Goal: Task Accomplishment & Management: Use online tool/utility

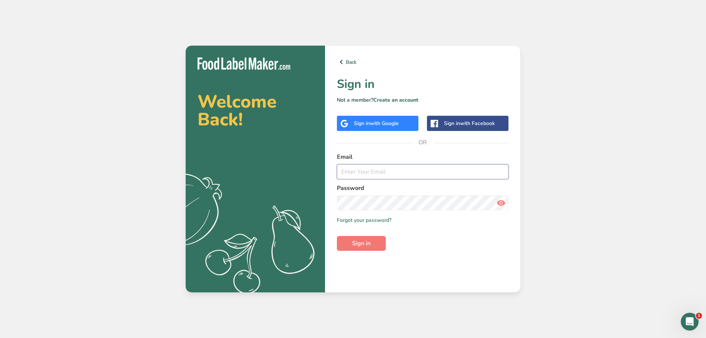
click at [349, 170] on input "email" at bounding box center [423, 171] width 172 height 15
type input "gabriela@liveholos.com"
click at [362, 244] on span "Sign in" at bounding box center [361, 243] width 19 height 9
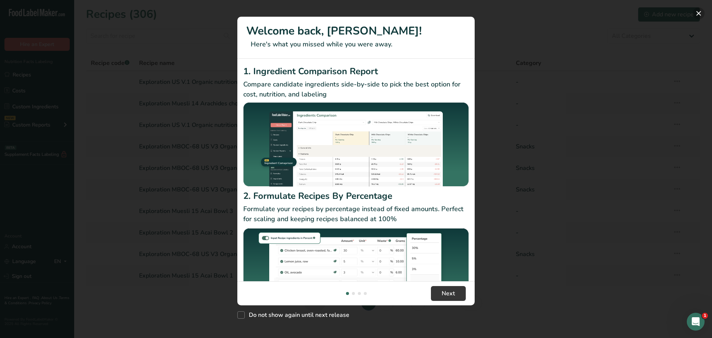
click at [698, 13] on button "New Features" at bounding box center [698, 13] width 12 height 12
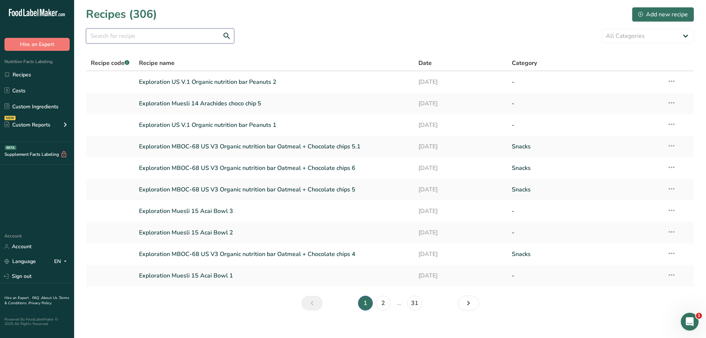
click at [145, 40] on input "text" at bounding box center [160, 36] width 148 height 15
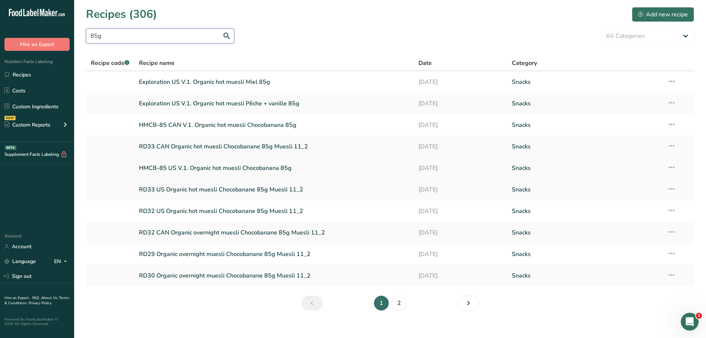
type input "85g"
click at [228, 165] on link "HMCB-85 US V.1. Organic hot muesli Chocobanana 85g" at bounding box center [274, 168] width 271 height 16
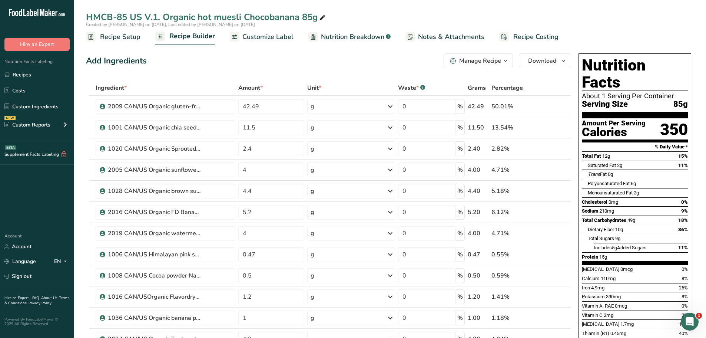
click at [507, 62] on icon "button" at bounding box center [506, 60] width 6 height 9
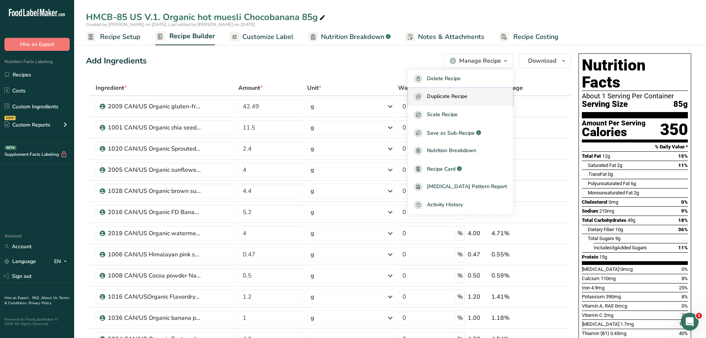
click at [482, 94] on div "Duplicate Recipe" at bounding box center [460, 96] width 93 height 9
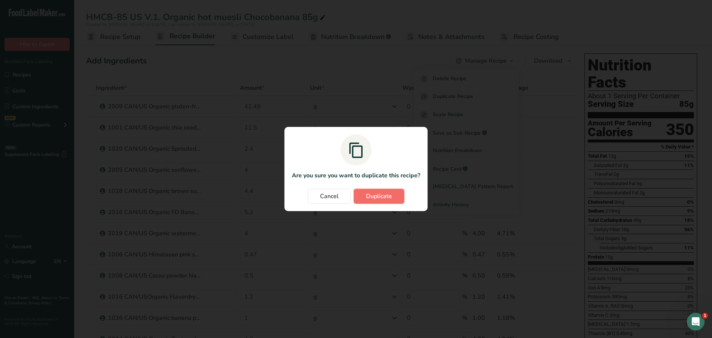
click at [380, 197] on span "Duplicate" at bounding box center [379, 196] width 26 height 9
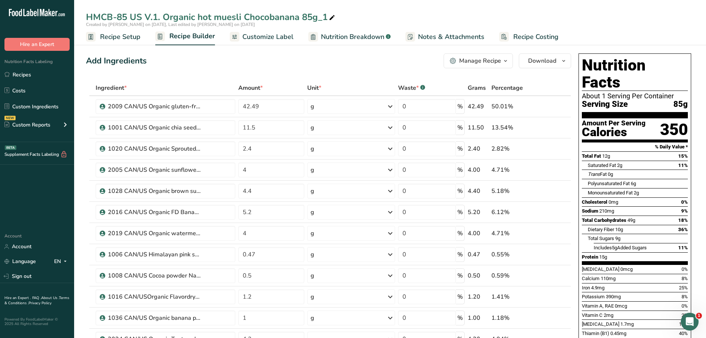
click at [327, 17] on div "HMCB-85 US V.1. Organic hot muesli Chocobanana 85g_1" at bounding box center [211, 16] width 251 height 13
click at [126, 17] on input "HMCB-85 US V.1. Organic hot muesli Chocobanana 90g" at bounding box center [390, 16] width 608 height 13
click at [219, 17] on input "Exploration US V.1. Organic hot muesli Chocobanana 90g" at bounding box center [390, 16] width 608 height 13
click at [354, 17] on input "Exploration US V.1. Organic overnight muesli Chocobanana 90g" at bounding box center [390, 16] width 608 height 13
type input "Exploration US V.1. Organic overnight muesli Chocobanana 90g 1"
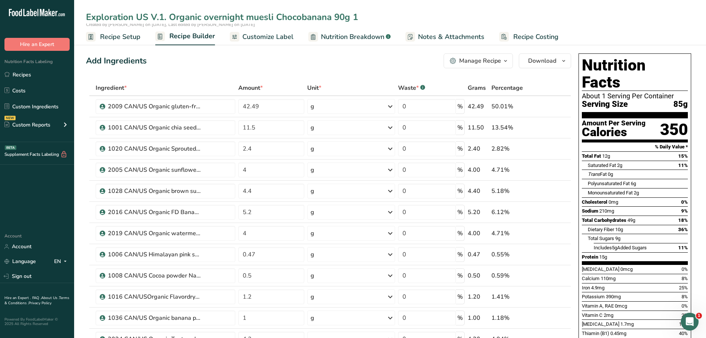
click at [127, 37] on span "Recipe Setup" at bounding box center [120, 37] width 40 height 10
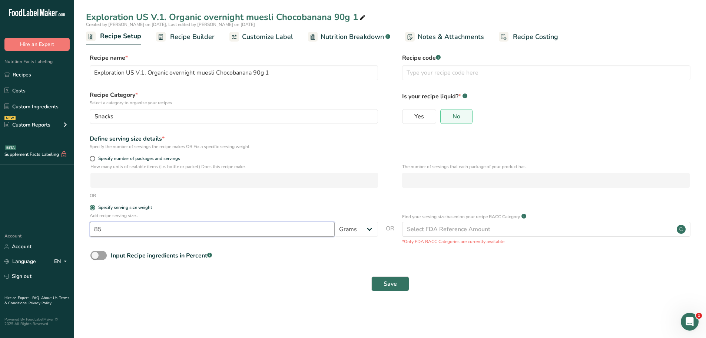
click at [108, 229] on input "85" at bounding box center [212, 229] width 245 height 15
type input "8"
type input "90"
click at [389, 281] on span "Save" at bounding box center [390, 283] width 13 height 9
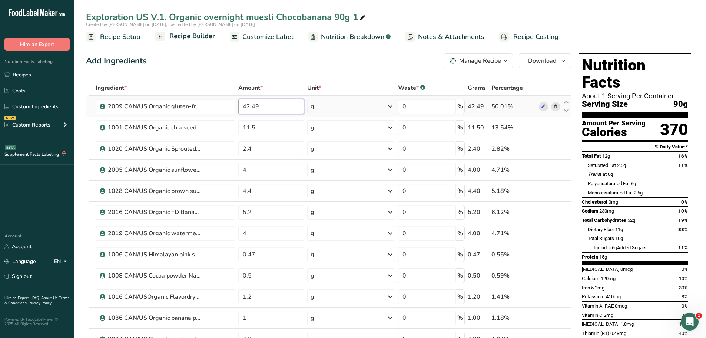
click at [271, 107] on input "42.49" at bounding box center [271, 106] width 66 height 15
type input "43"
click at [256, 131] on div "Ingredient * Amount * Unit * Waste * .a-a{fill:#347362;}.b-a{fill:#fff;} Grams …" at bounding box center [328, 280] width 485 height 400
type input "1"
type input "9"
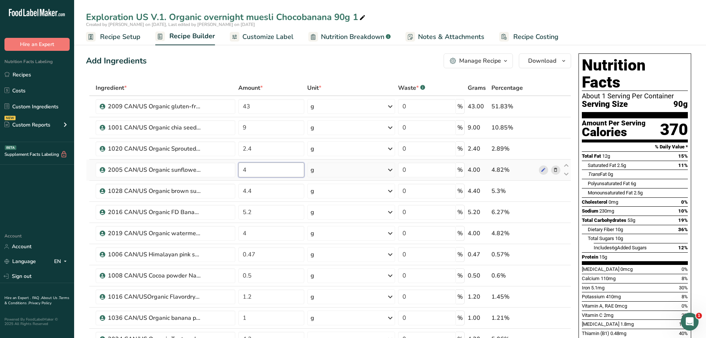
click at [251, 172] on input "4" at bounding box center [271, 169] width 66 height 15
type input "7"
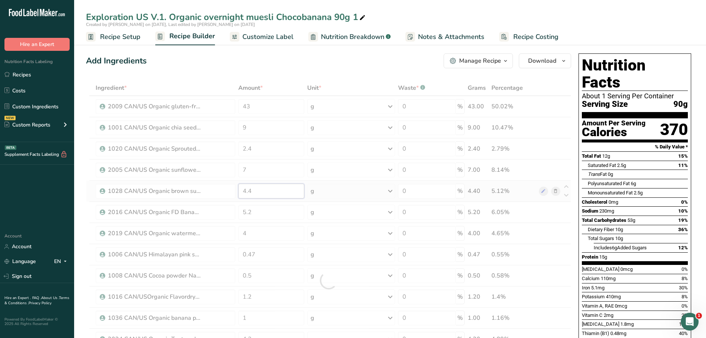
click at [255, 192] on div "Ingredient * Amount * Unit * Waste * .a-a{fill:#347362;}.b-a{fill:#fff;} Grams …" at bounding box center [328, 280] width 485 height 400
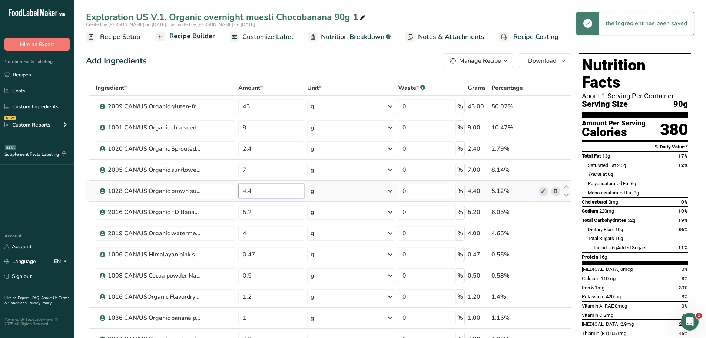
type input "4"
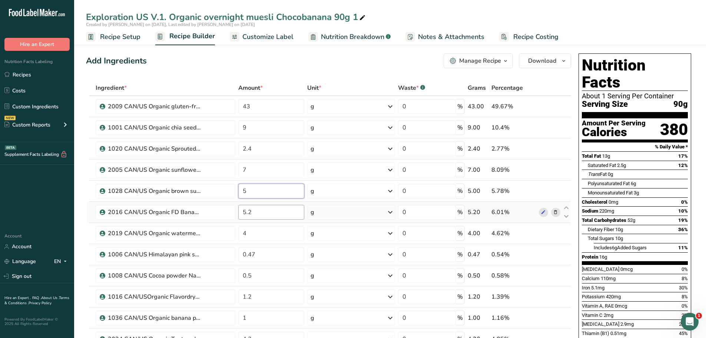
type input "5"
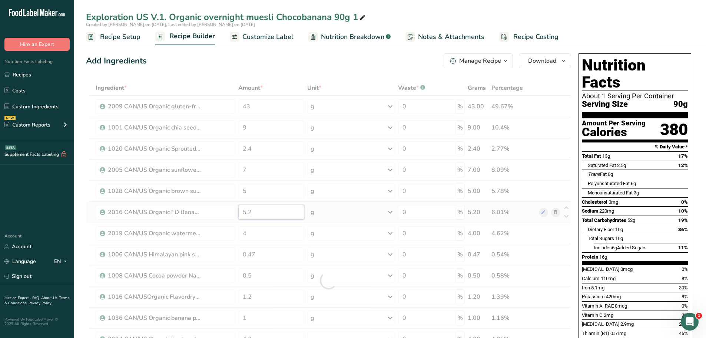
click at [256, 215] on div "Ingredient * Amount * Unit * Waste * .a-a{fill:#347362;}.b-a{fill:#fff;} Grams …" at bounding box center [328, 280] width 485 height 400
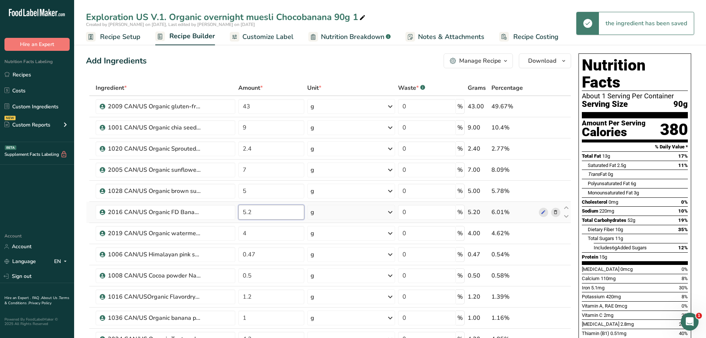
type input "5"
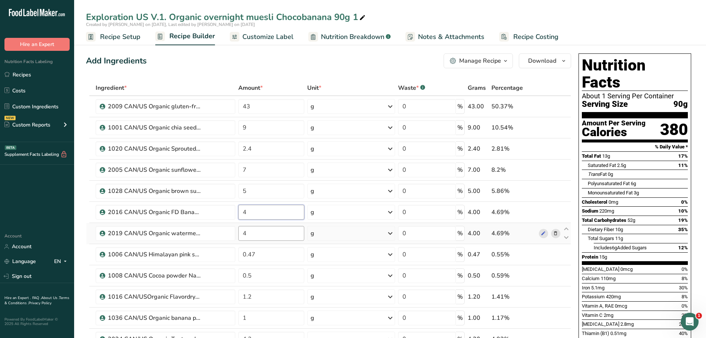
type input "4"
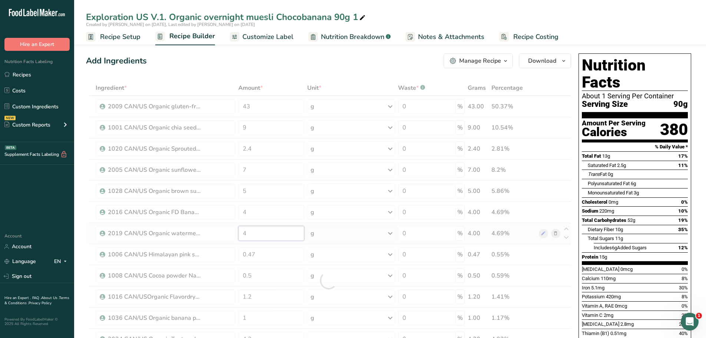
click at [259, 235] on div "Ingredient * Amount * Unit * Waste * .a-a{fill:#347362;}.b-a{fill:#fff;} Grams …" at bounding box center [328, 280] width 485 height 400
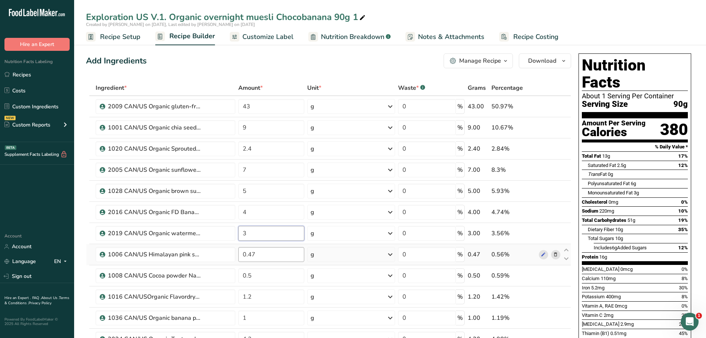
type input "3"
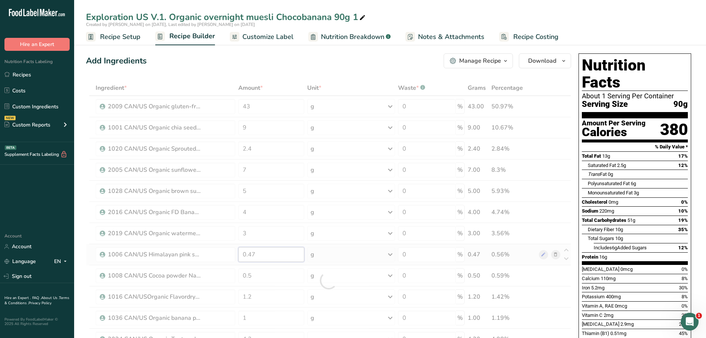
click at [262, 255] on div "Ingredient * Amount * Unit * Waste * .a-a{fill:#347362;}.b-a{fill:#fff;} Grams …" at bounding box center [328, 280] width 485 height 400
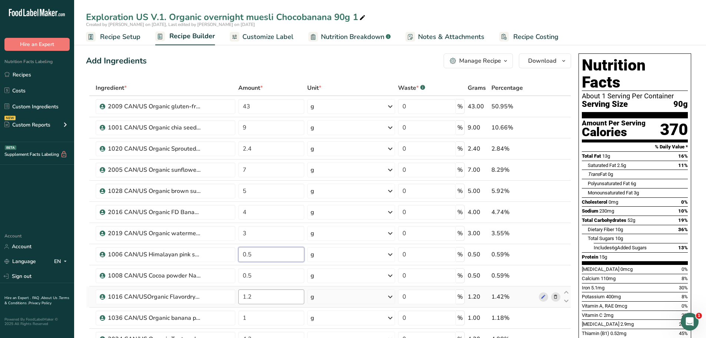
type input "0.5"
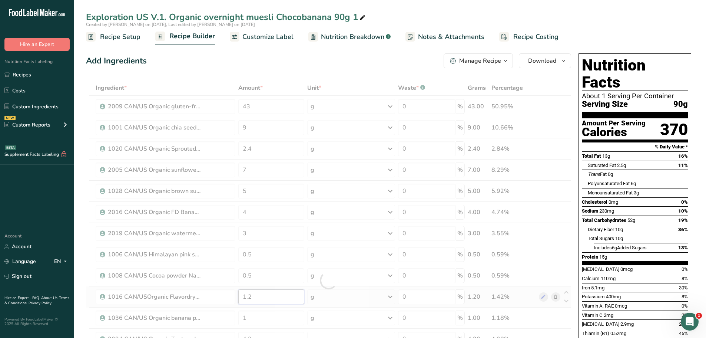
click at [264, 296] on div "Ingredient * Amount * Unit * Waste * .a-a{fill:#347362;}.b-a{fill:#fff;} Grams …" at bounding box center [328, 280] width 485 height 400
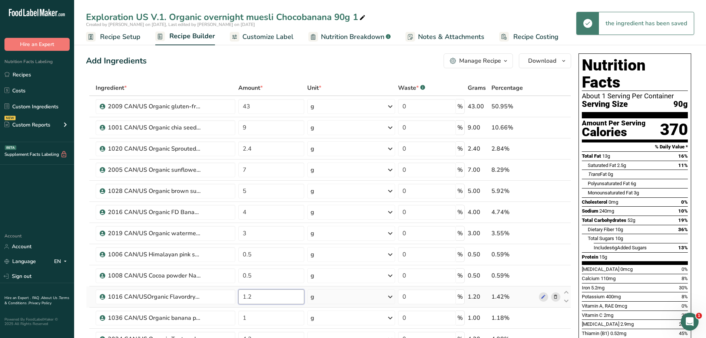
type input "1"
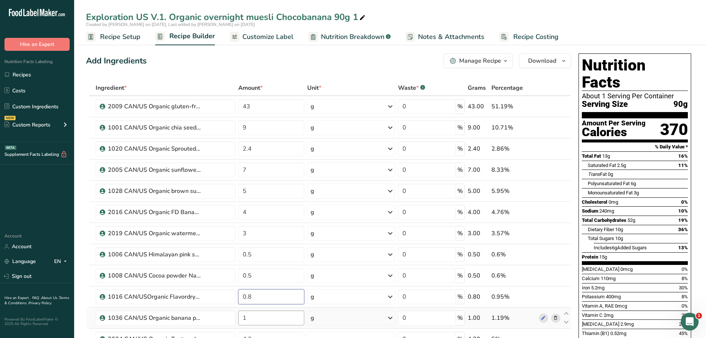
type input "0.8"
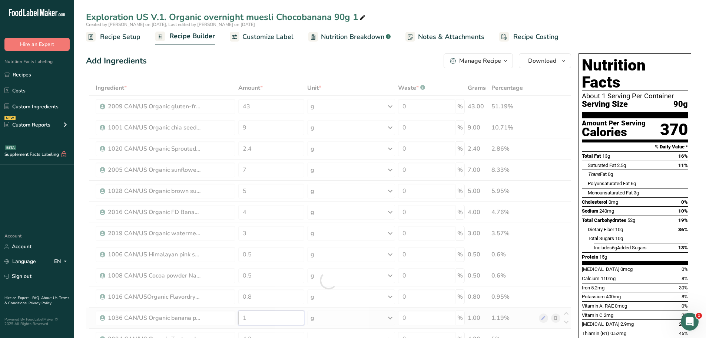
click at [256, 318] on div "Ingredient * Amount * Unit * Waste * .a-a{fill:#347362;}.b-a{fill:#fff;} Grams …" at bounding box center [328, 280] width 485 height 400
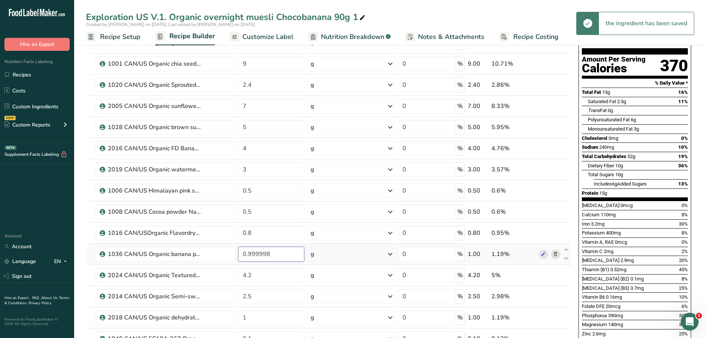
scroll to position [65, 0]
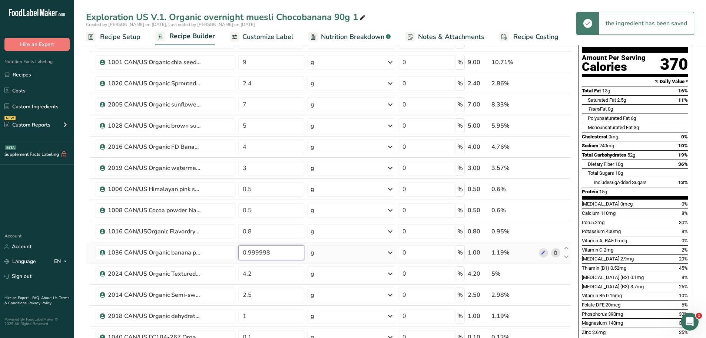
click at [274, 253] on input "0.999998" at bounding box center [271, 252] width 66 height 15
type input "0"
type input "1"
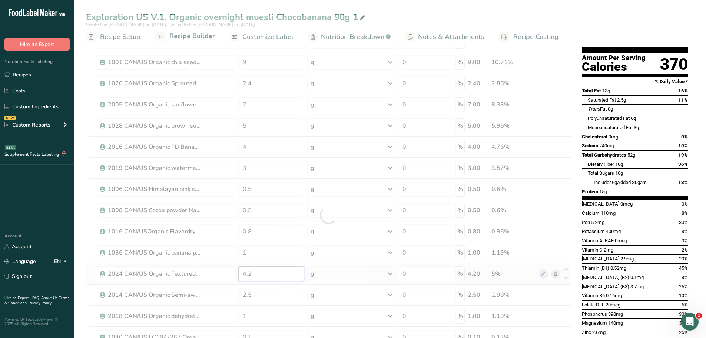
click at [259, 275] on div "Ingredient * Amount * Unit * Waste * .a-a{fill:#347362;}.b-a{fill:#fff;} Grams …" at bounding box center [328, 215] width 485 height 400
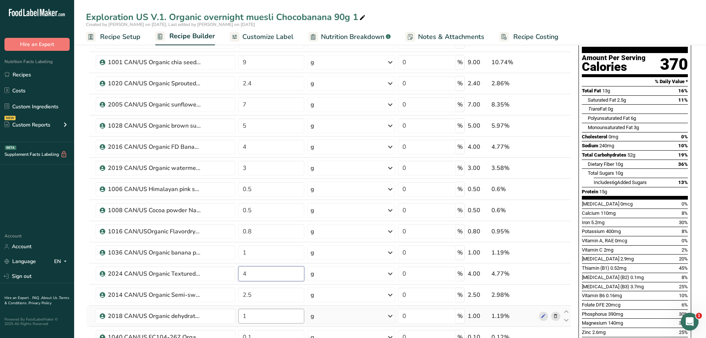
type input "4"
click at [259, 311] on div "Ingredient * Amount * Unit * Waste * .a-a{fill:#347362;}.b-a{fill:#fff;} Grams …" at bounding box center [328, 215] width 485 height 400
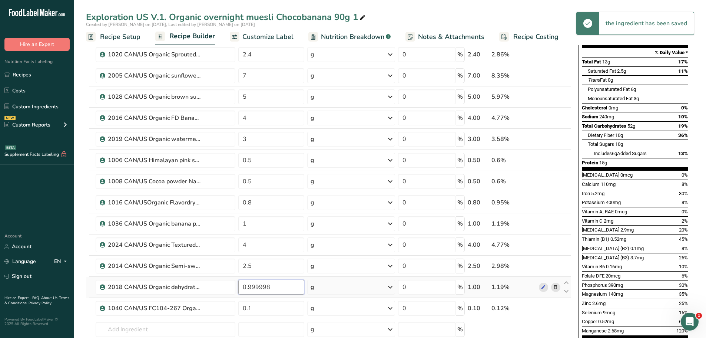
scroll to position [95, 0]
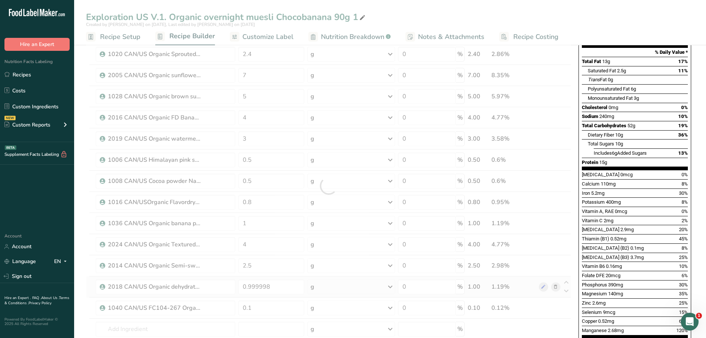
click at [556, 285] on div "Ingredient * Amount * Unit * Waste * .a-a{fill:#347362;}.b-a{fill:#fff;} Grams …" at bounding box center [328, 186] width 485 height 400
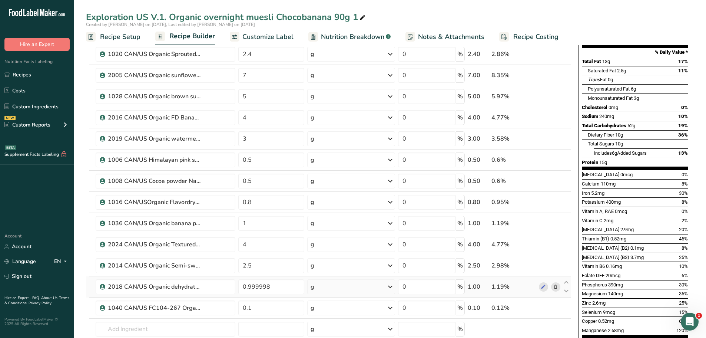
click at [556, 285] on icon at bounding box center [555, 287] width 5 height 8
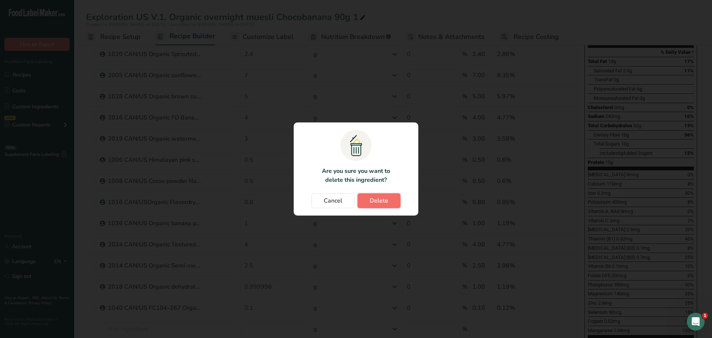
click at [381, 200] on span "Delete" at bounding box center [379, 200] width 19 height 9
type input "0.1"
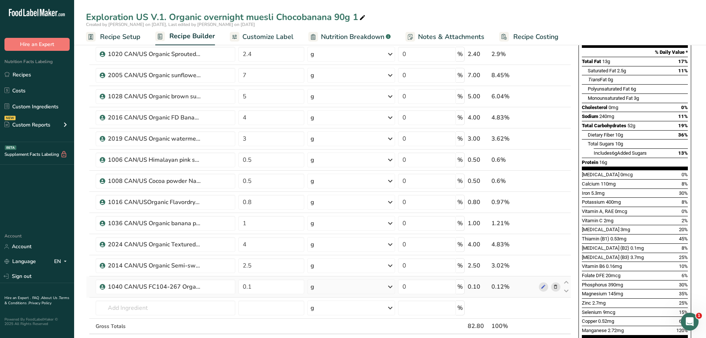
click at [555, 286] on icon at bounding box center [555, 287] width 5 height 8
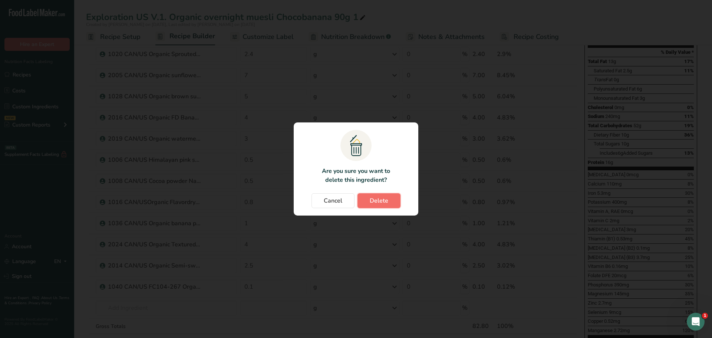
click at [386, 204] on span "Delete" at bounding box center [379, 200] width 19 height 9
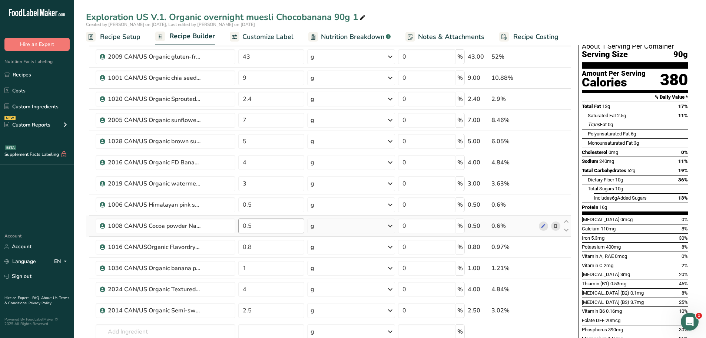
scroll to position [49, 0]
click at [254, 223] on input "0.5" at bounding box center [271, 226] width 66 height 15
type input "0"
type input "2"
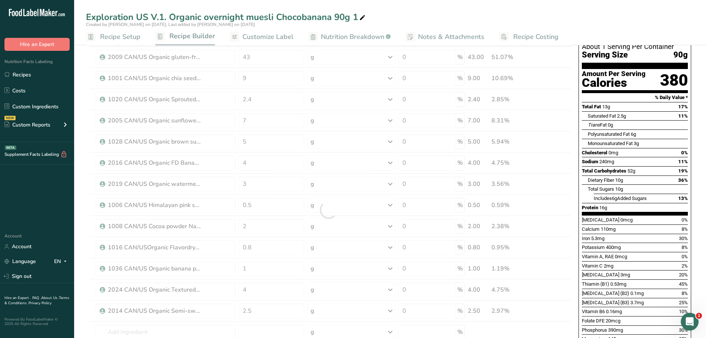
click at [389, 18] on div "Exploration US V.1. Organic overnight muesli Chocobanana 90g 1" at bounding box center [390, 16] width 632 height 13
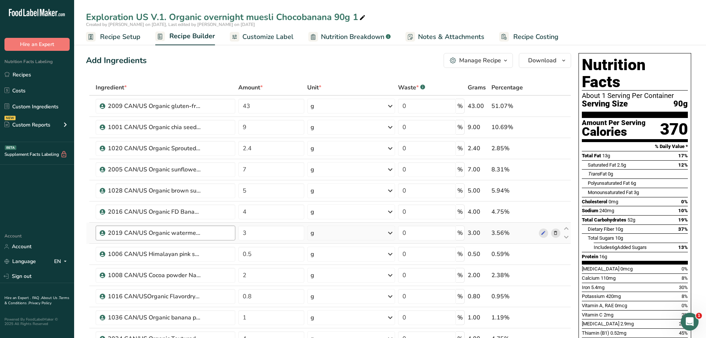
scroll to position [0, 0]
click at [568, 152] on icon at bounding box center [566, 153] width 9 height 6
type input "7"
click at [259, 168] on input "2.4" at bounding box center [271, 169] width 66 height 15
type input "2"
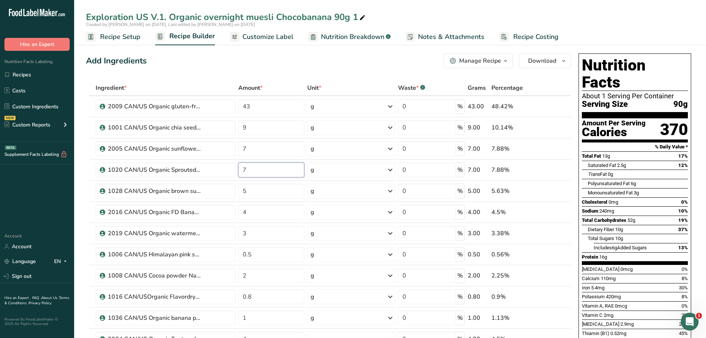
type input "7"
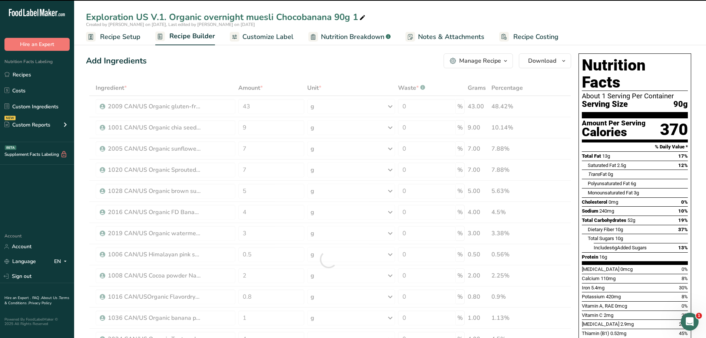
click at [349, 61] on div "Add Ingredients Manage Recipe Delete Recipe Duplicate Recipe Scale Recipe Save …" at bounding box center [328, 60] width 485 height 15
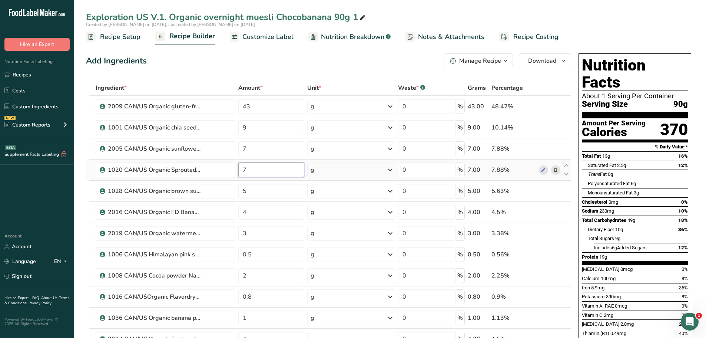
click at [251, 169] on input "7" at bounding box center [271, 169] width 66 height 15
type input "8"
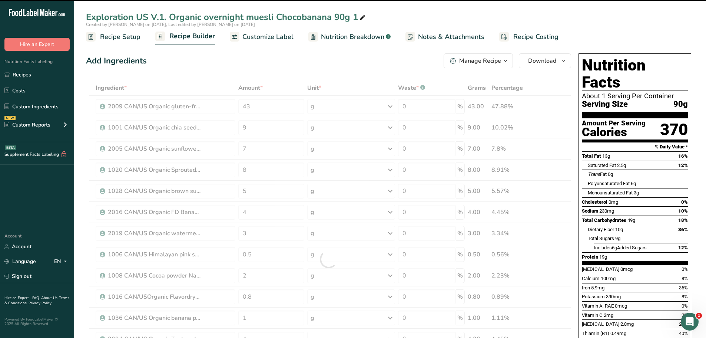
click at [306, 58] on div "Add Ingredients Manage Recipe Delete Recipe Duplicate Recipe Scale Recipe Save …" at bounding box center [328, 60] width 485 height 15
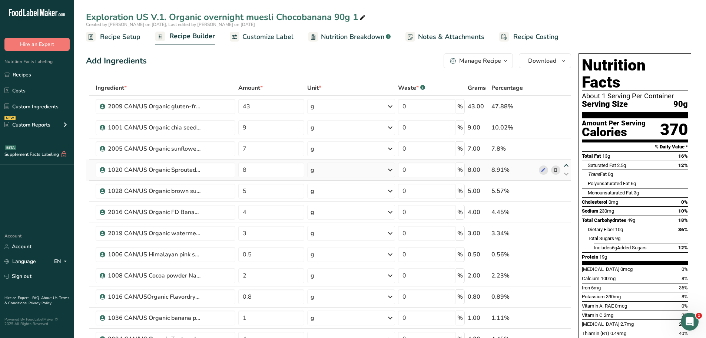
click at [568, 164] on icon at bounding box center [566, 166] width 9 height 6
type input "8"
type input "7"
click at [246, 170] on input "7" at bounding box center [271, 169] width 66 height 15
type input "8"
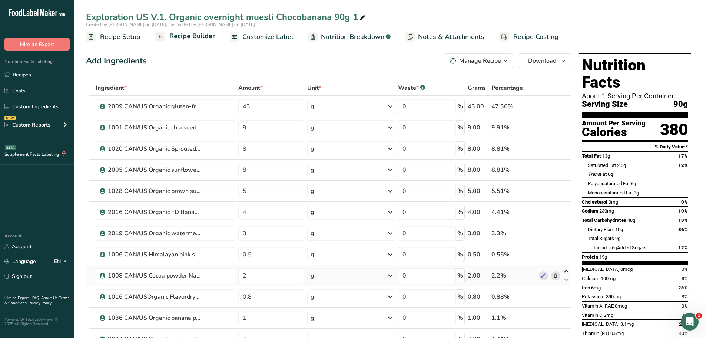
click at [567, 271] on icon at bounding box center [566, 271] width 9 height 6
type input "2"
click at [567, 290] on icon at bounding box center [566, 292] width 9 height 6
type input "0.8"
type input "0.5"
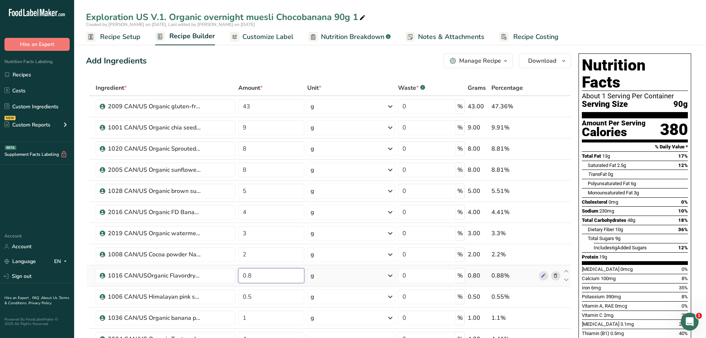
click at [253, 274] on input "0.8" at bounding box center [271, 275] width 66 height 15
type input "0.5"
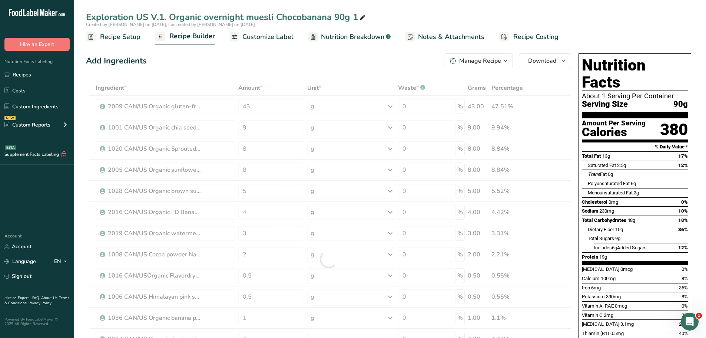
click at [371, 64] on div "Add Ingredients Manage Recipe Delete Recipe Duplicate Recipe Scale Recipe Save …" at bounding box center [328, 60] width 485 height 15
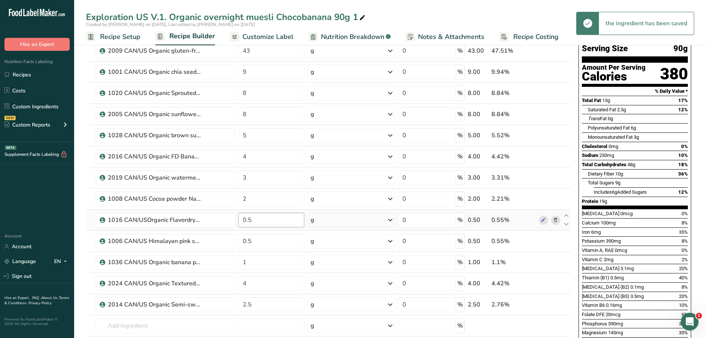
scroll to position [61, 0]
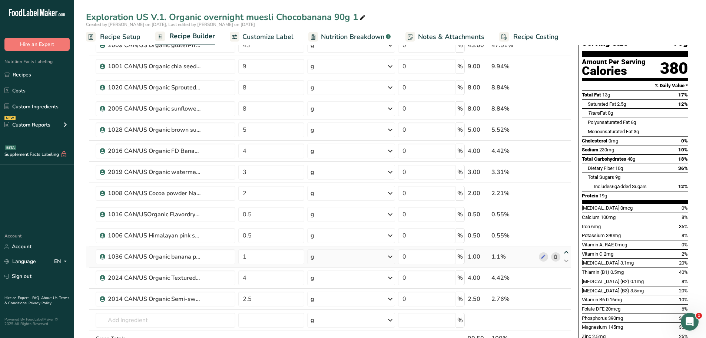
click at [566, 251] on icon at bounding box center [566, 252] width 9 height 6
type input "1"
type input "0.5"
click at [567, 230] on icon at bounding box center [566, 231] width 9 height 6
type input "1"
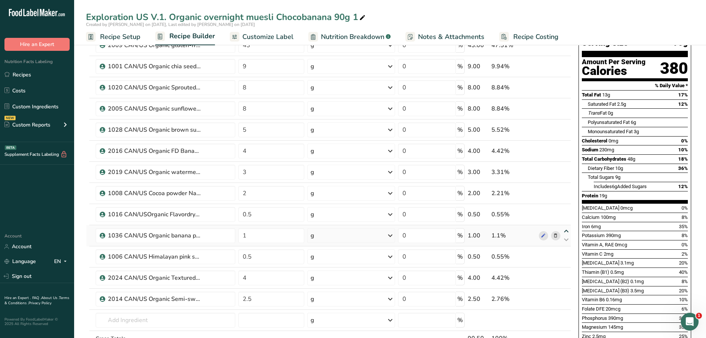
type input "0.5"
click at [248, 214] on input "1" at bounding box center [271, 214] width 66 height 15
type input "2"
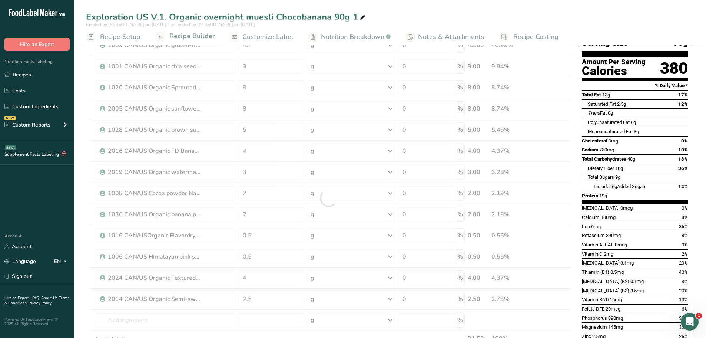
click at [620, 260] on span "3.1mg" at bounding box center [626, 263] width 13 height 6
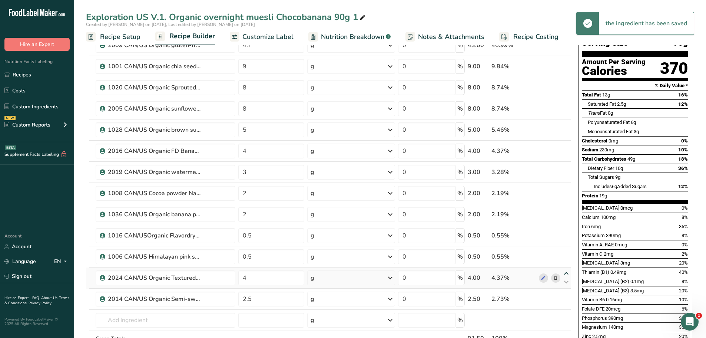
click at [565, 273] on icon at bounding box center [566, 274] width 9 height 6
type input "4"
type input "0.5"
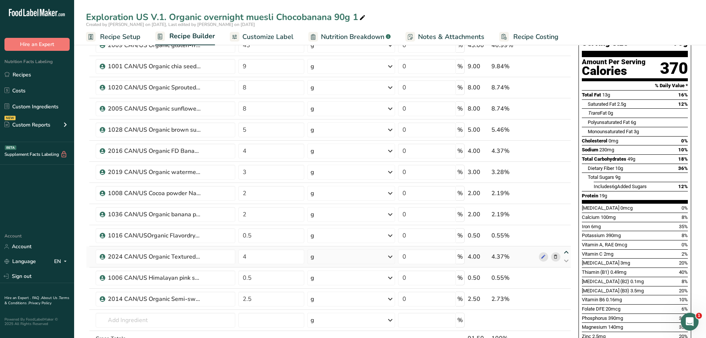
click at [567, 250] on div "Ingredient * Amount * Unit * Waste * .a-a{fill:#347362;}.b-a{fill:#fff;} Grams …" at bounding box center [328, 198] width 485 height 358
click at [567, 250] on icon at bounding box center [566, 252] width 9 height 6
type input "4"
type input "0.5"
click at [566, 229] on icon at bounding box center [566, 231] width 9 height 6
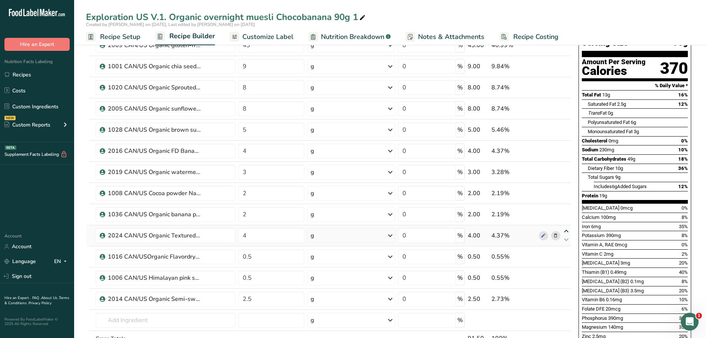
type input "4"
type input "2"
click at [567, 208] on icon at bounding box center [566, 210] width 9 height 6
type input "4"
type input "2"
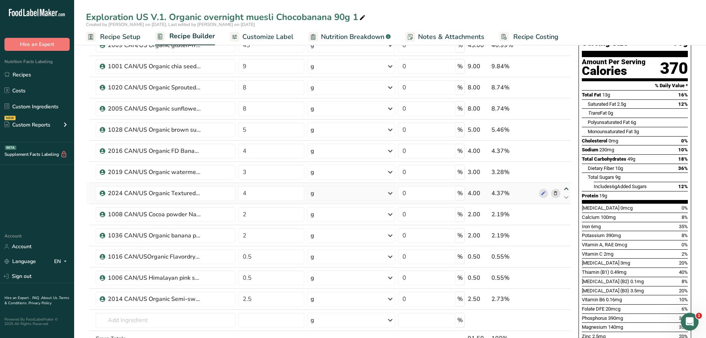
click at [567, 188] on icon at bounding box center [566, 189] width 9 height 6
type input "4"
type input "3"
click at [567, 293] on icon at bounding box center [566, 295] width 9 height 6
type input "2.5"
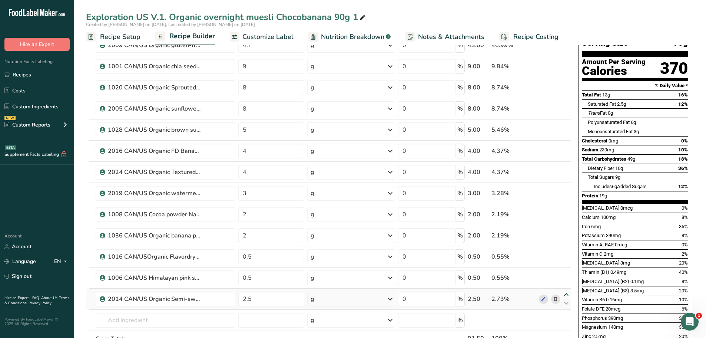
type input "0.5"
click at [567, 273] on icon at bounding box center [566, 274] width 9 height 6
type input "2.5"
type input "0.5"
click at [567, 251] on icon at bounding box center [566, 252] width 9 height 6
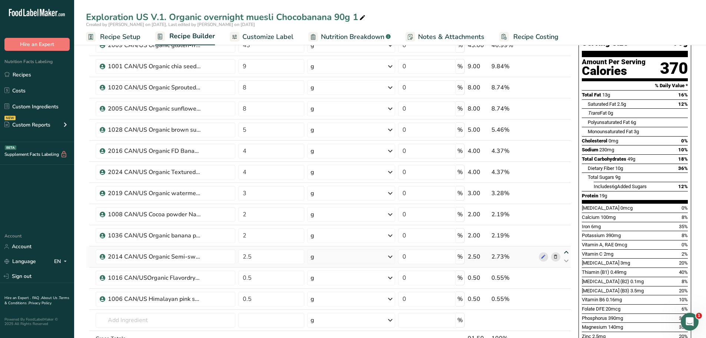
type input "2.5"
type input "2"
click at [567, 241] on icon at bounding box center [566, 240] width 9 height 6
type input "2"
click at [254, 257] on input "2.5" at bounding box center [271, 256] width 66 height 15
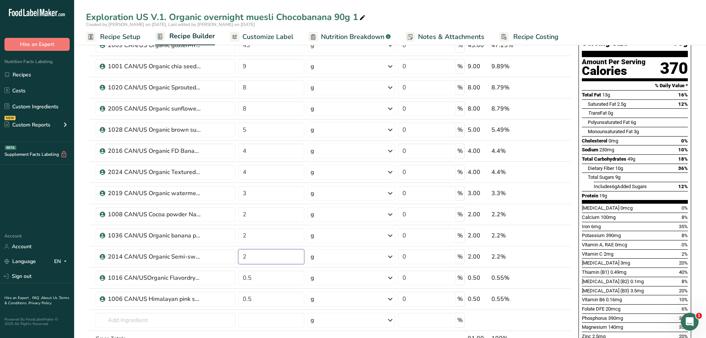
type input "2"
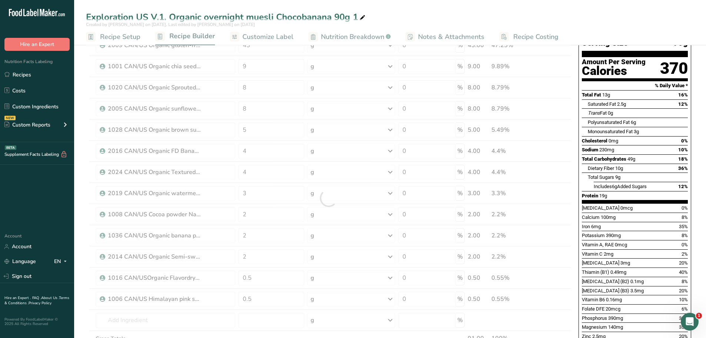
click at [477, 10] on div "Exploration US V.1. Organic overnight muesli Chocobanana 90g 1" at bounding box center [390, 16] width 632 height 13
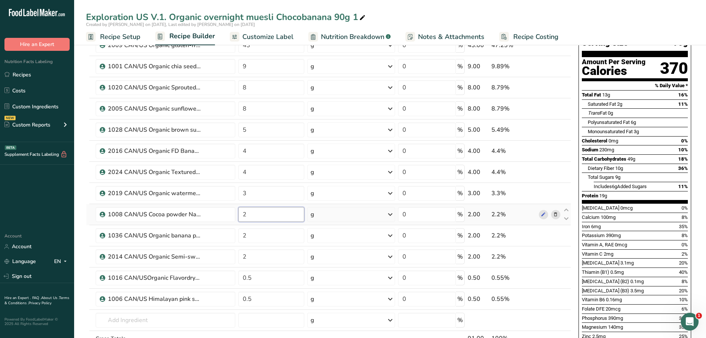
click at [251, 216] on input "2" at bounding box center [271, 214] width 66 height 15
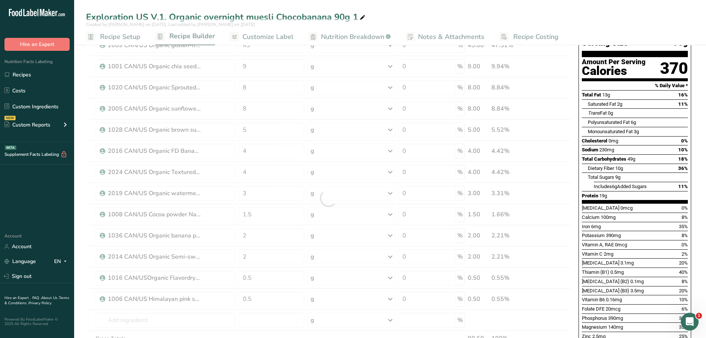
click at [531, 21] on div "Exploration US V.1. Organic overnight muesli Chocobanana 90g 1 Created by Gabri…" at bounding box center [390, 314] width 632 height 674
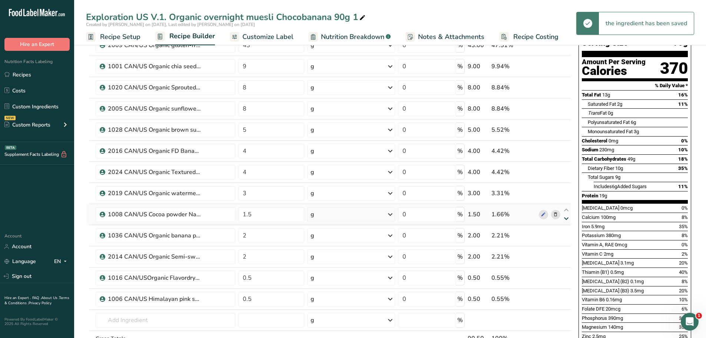
click at [566, 218] on icon at bounding box center [566, 219] width 9 height 6
type input "2"
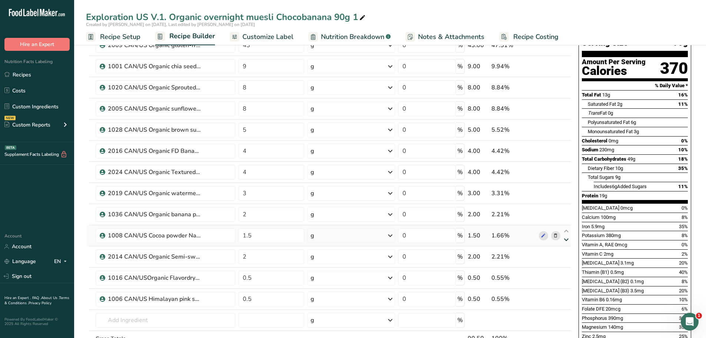
click at [567, 240] on icon at bounding box center [566, 240] width 9 height 6
type input "2"
type input "1.5"
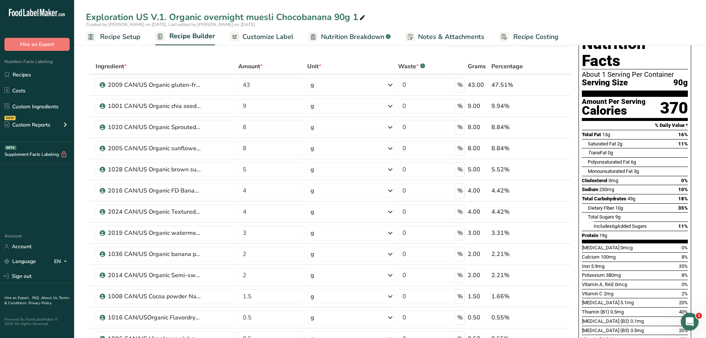
scroll to position [0, 0]
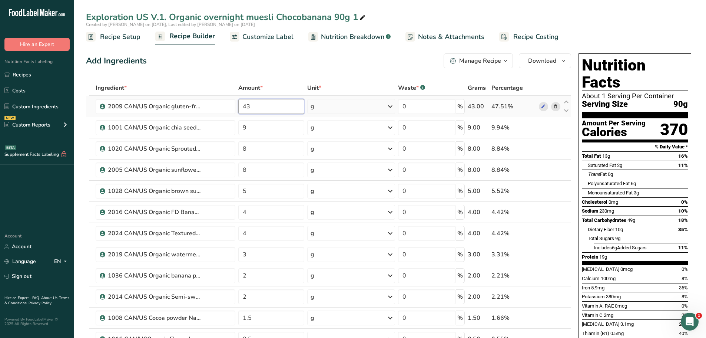
click at [252, 109] on input "43" at bounding box center [271, 106] width 66 height 15
type input "43"
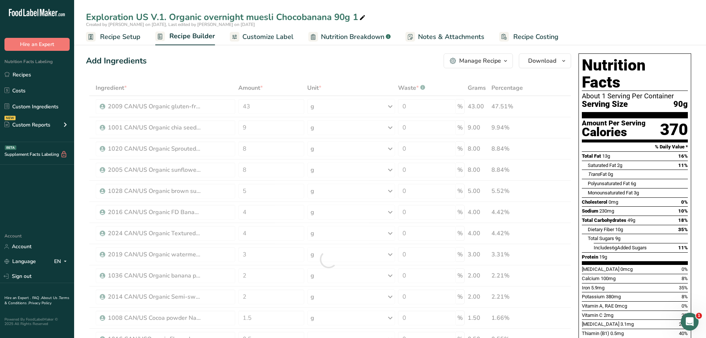
click at [365, 59] on div "Add Ingredients Manage Recipe Delete Recipe Duplicate Recipe Scale Recipe Save …" at bounding box center [328, 60] width 485 height 15
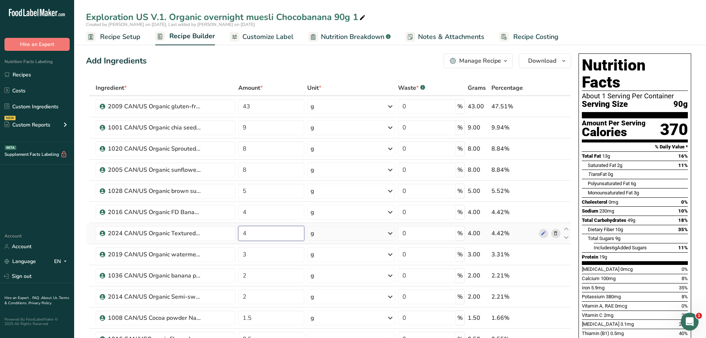
click at [249, 231] on input "4" at bounding box center [271, 233] width 66 height 15
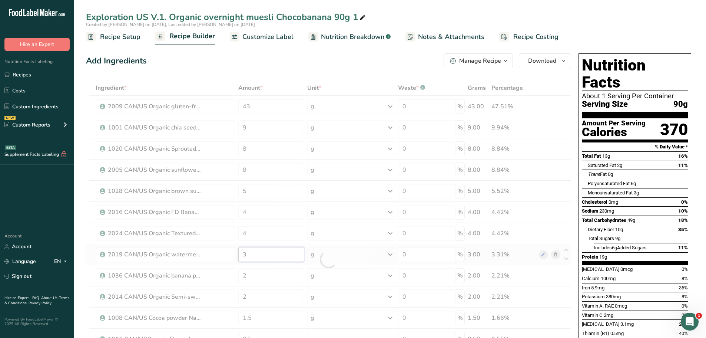
click at [247, 255] on div "Ingredient * Amount * Unit * Waste * .a-a{fill:#347362;}.b-a{fill:#fff;} Grams …" at bounding box center [328, 259] width 485 height 358
click at [249, 274] on div "Ingredient * Amount * Unit * Waste * .a-a{fill:#347362;}.b-a{fill:#fff;} Grams …" at bounding box center [328, 259] width 485 height 358
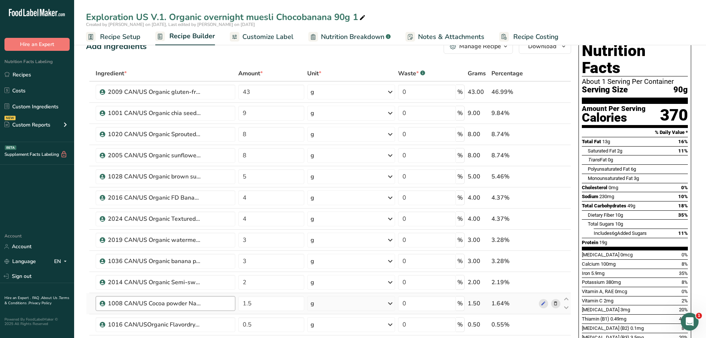
scroll to position [30, 0]
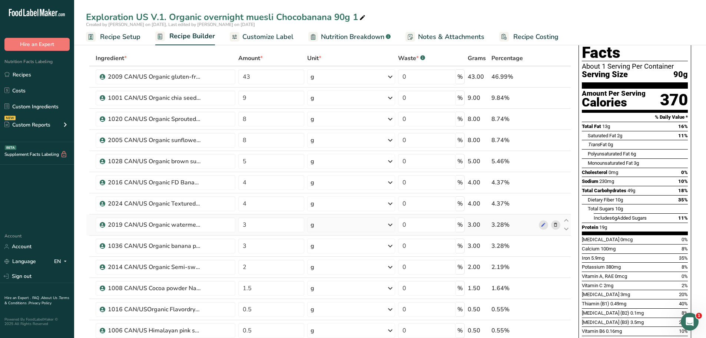
click at [555, 223] on icon at bounding box center [555, 225] width 5 height 8
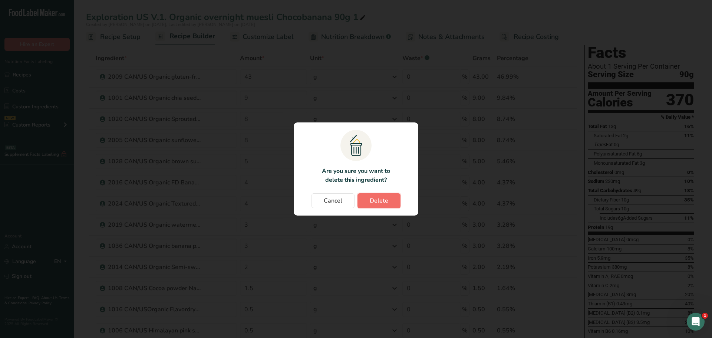
click at [386, 197] on span "Delete" at bounding box center [379, 200] width 19 height 9
type input "2"
type input "1.5"
type input "0.5"
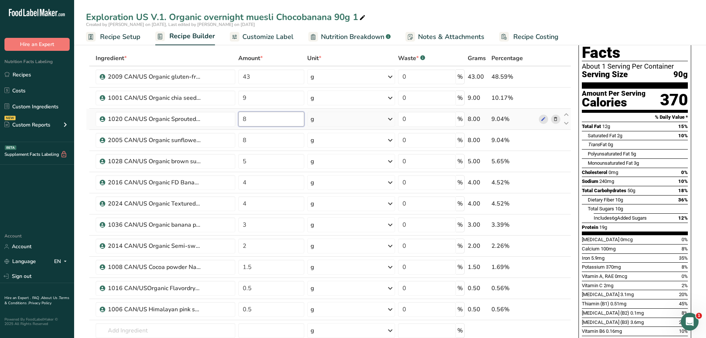
click at [249, 120] on input "8" at bounding box center [271, 119] width 66 height 15
type input "9"
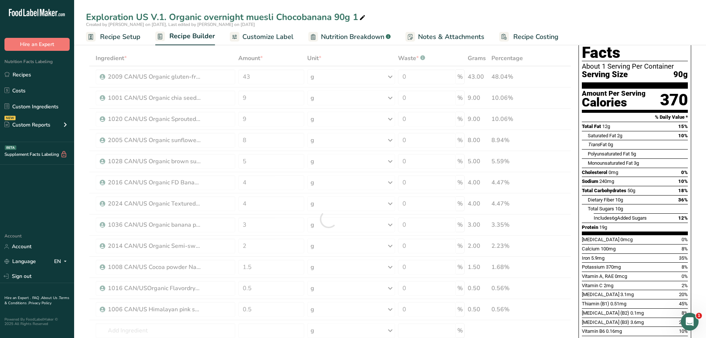
click at [216, 54] on div "Ingredient * Amount * Unit * Waste * .a-a{fill:#347362;}.b-a{fill:#fff;} Grams …" at bounding box center [328, 218] width 485 height 337
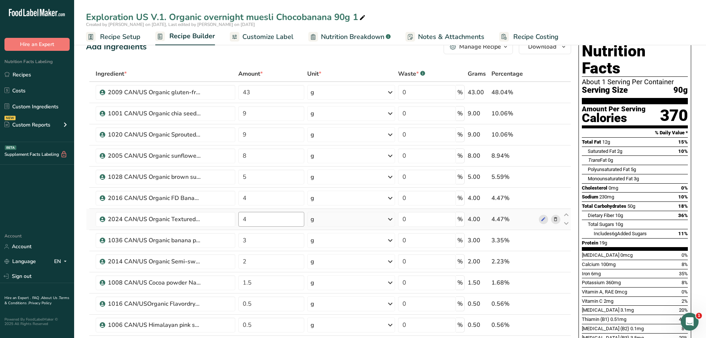
scroll to position [14, 0]
click at [250, 113] on input "9" at bounding box center [271, 113] width 66 height 15
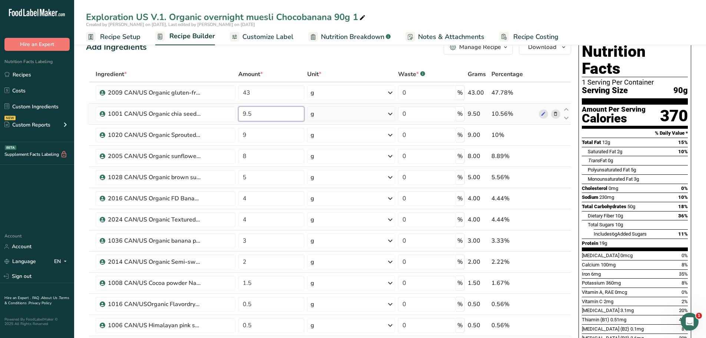
click at [255, 113] on input "9.5" at bounding box center [271, 113] width 66 height 15
type input "9"
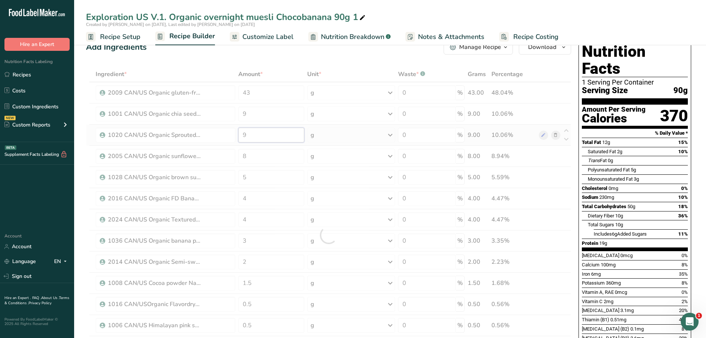
click at [249, 135] on div "Ingredient * Amount * Unit * Waste * .a-a{fill:#347362;}.b-a{fill:#fff;} Grams …" at bounding box center [328, 234] width 485 height 337
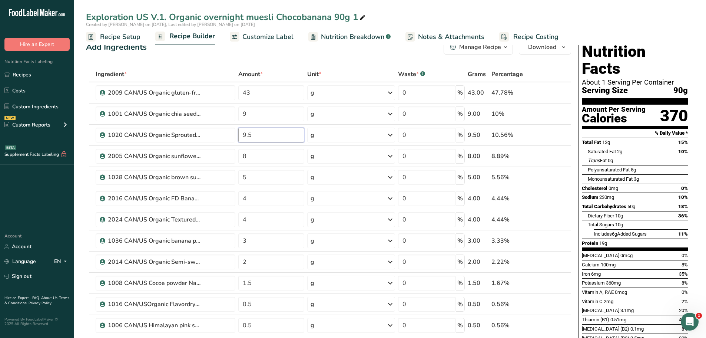
type input "9.5"
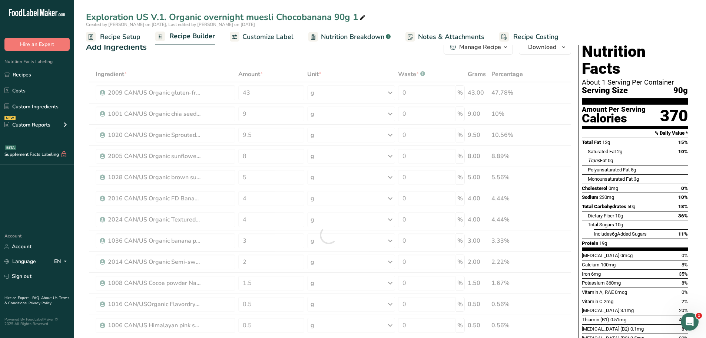
click at [198, 67] on div "Ingredient * Amount * Unit * Waste * .a-a{fill:#347362;}.b-a{fill:#fff;} Grams …" at bounding box center [328, 234] width 485 height 337
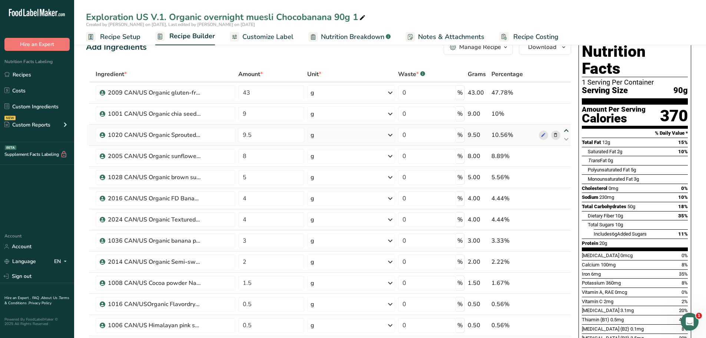
click at [567, 129] on icon at bounding box center [566, 131] width 9 height 6
type input "9.5"
type input "9"
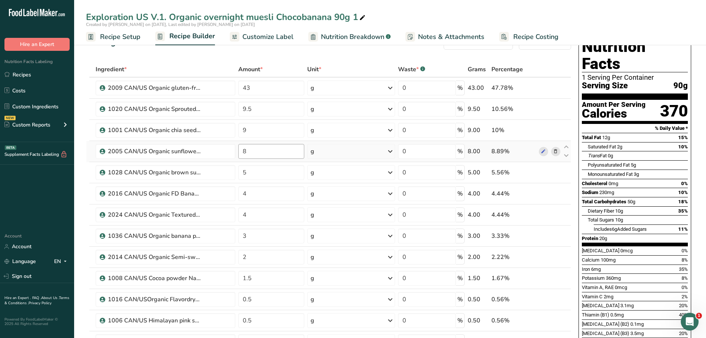
scroll to position [14, 0]
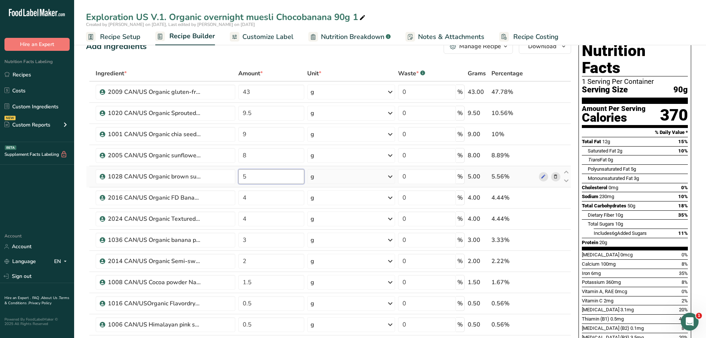
click at [250, 176] on input "5" at bounding box center [271, 176] width 66 height 15
type input "4.8"
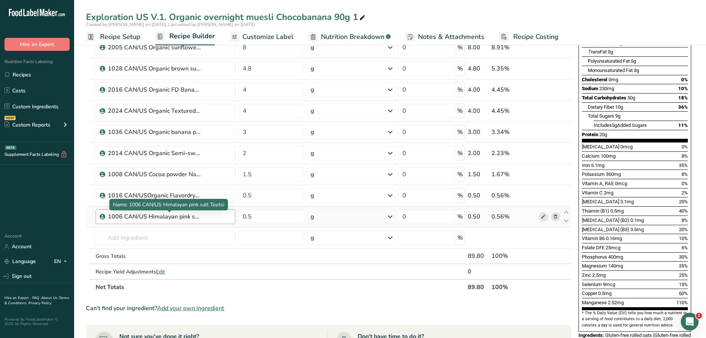
scroll to position [123, 0]
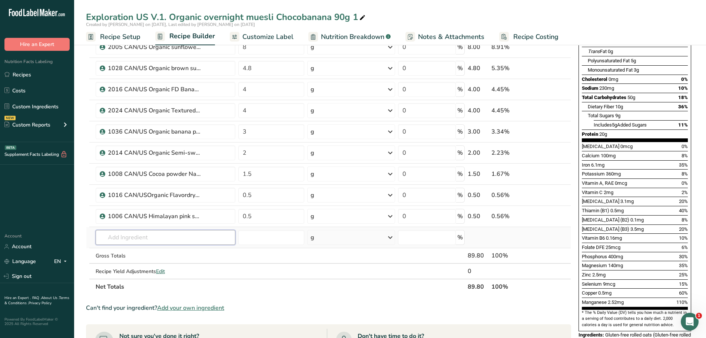
click at [171, 238] on input "text" at bounding box center [166, 237] width 140 height 15
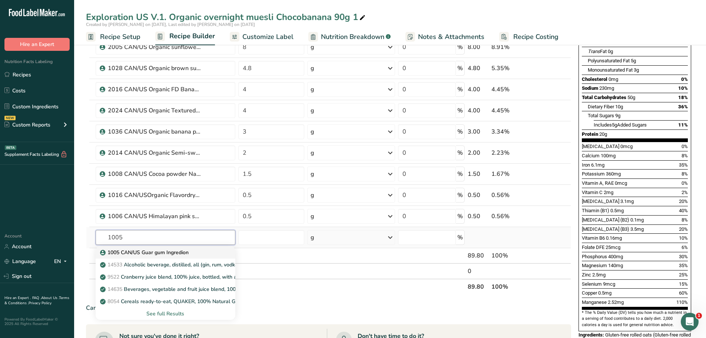
type input "1005"
click at [143, 250] on p "1005 CAN/US Guar gum Ingredion" at bounding box center [145, 252] width 87 height 8
type input "1005 CAN/US Guar gum Ingredion"
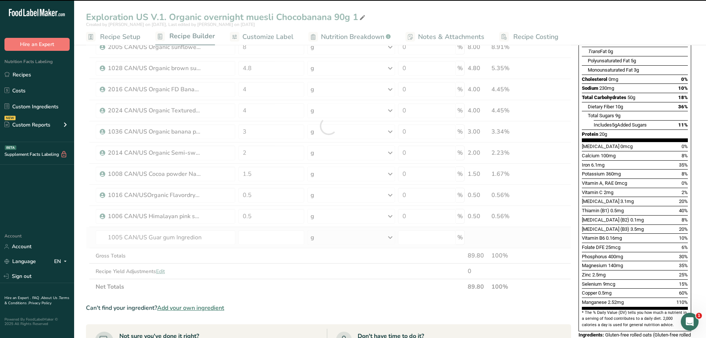
type input "0"
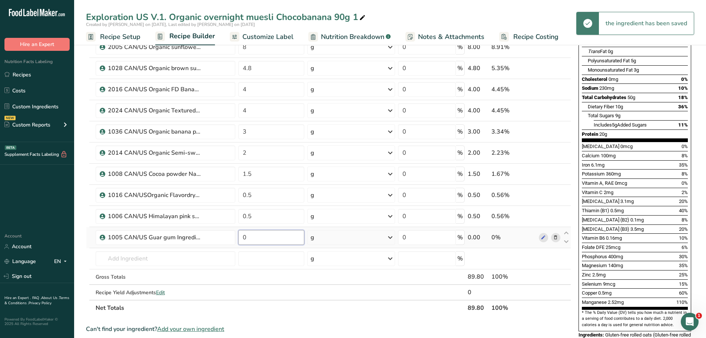
click at [248, 233] on input "0" at bounding box center [271, 237] width 66 height 15
type input "0.5"
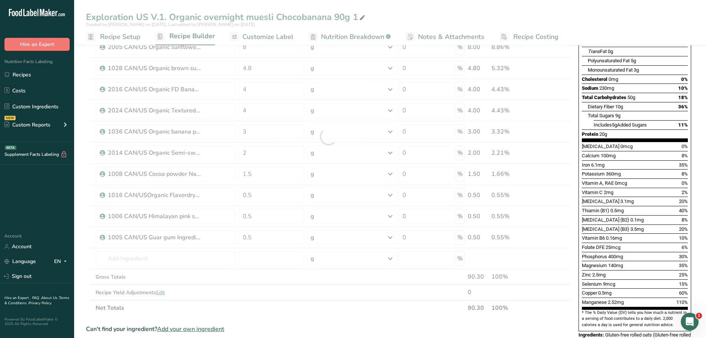
click at [471, 9] on div "Exploration US V.1. Organic overnight muesli Chocobanana 90g 1 Created by Gabri…" at bounding box center [390, 253] width 632 height 674
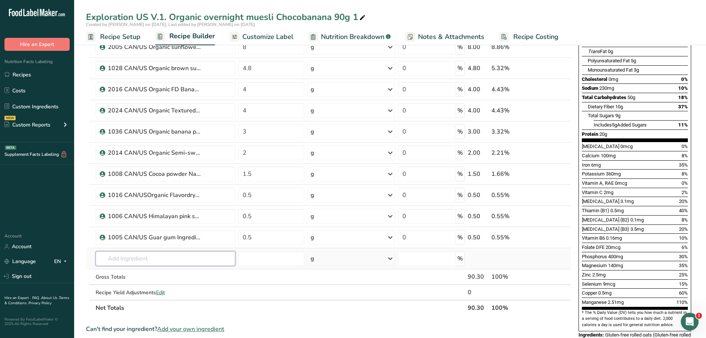
click at [122, 259] on input "text" at bounding box center [166, 258] width 140 height 15
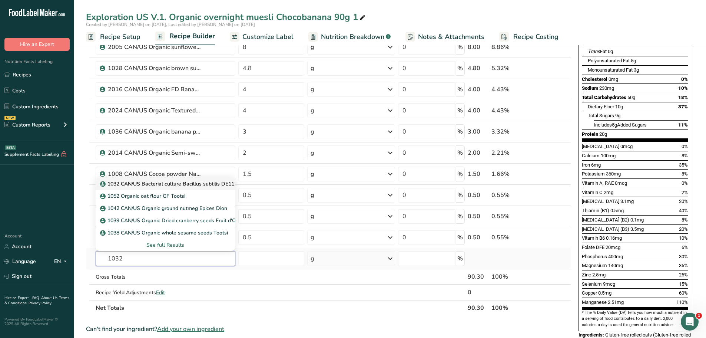
type input "1032"
click at [190, 180] on p "1032 CAN/US Bacterial culture Bacillus subtilis DE111 100B CFU Org maltodextrin" at bounding box center [203, 184] width 203 height 8
type input "1032 CAN/US Bacterial culture Bacillus subtilis DE111 100B CFU Org maltodextrin"
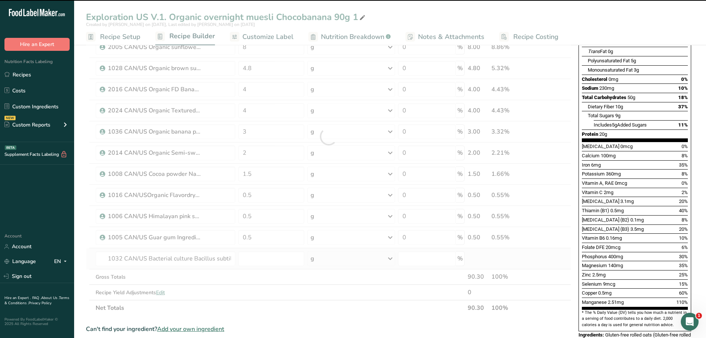
type input "0"
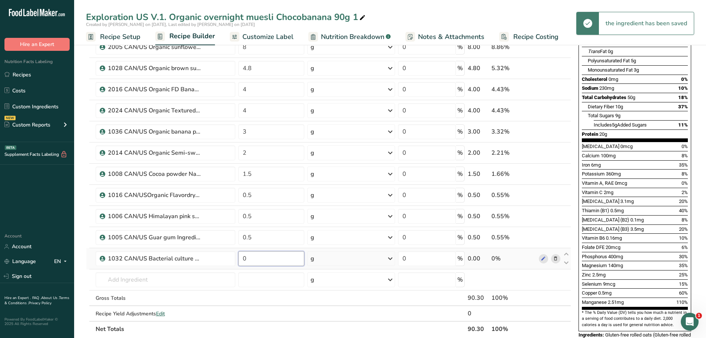
click at [247, 258] on input "0" at bounding box center [271, 258] width 66 height 15
type input "0.04"
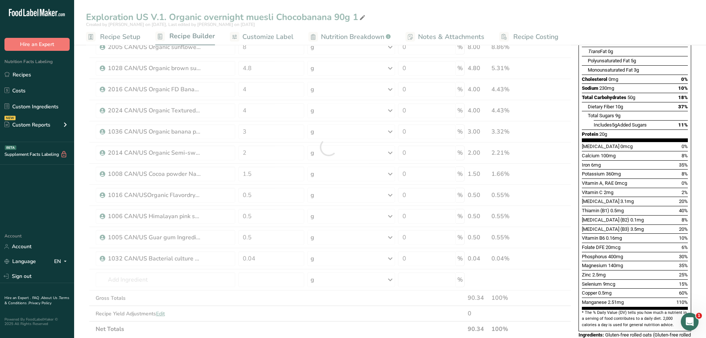
click at [415, 2] on div "Exploration US V.1. Organic overnight muesli Chocobanana 90g 1 Created by Gabri…" at bounding box center [390, 263] width 632 height 695
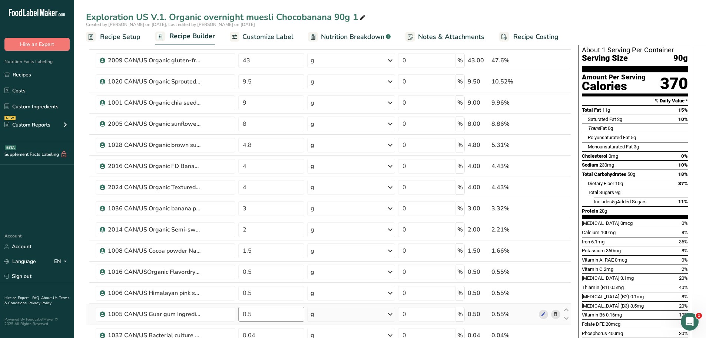
scroll to position [45, 0]
click at [251, 252] on input "1.5" at bounding box center [271, 251] width 66 height 15
type input "1.2"
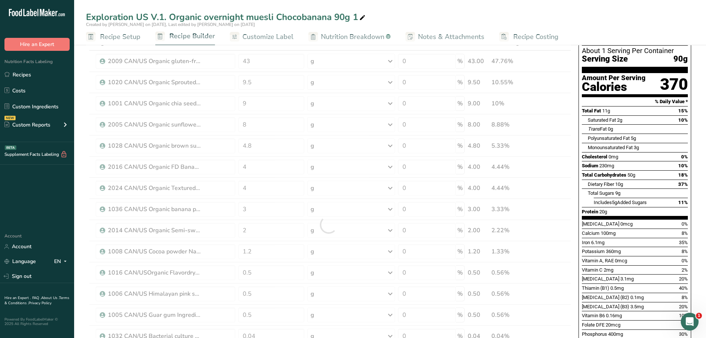
click at [393, 17] on div "Exploration US V.1. Organic overnight muesli Chocobanana 90g 1" at bounding box center [390, 16] width 632 height 13
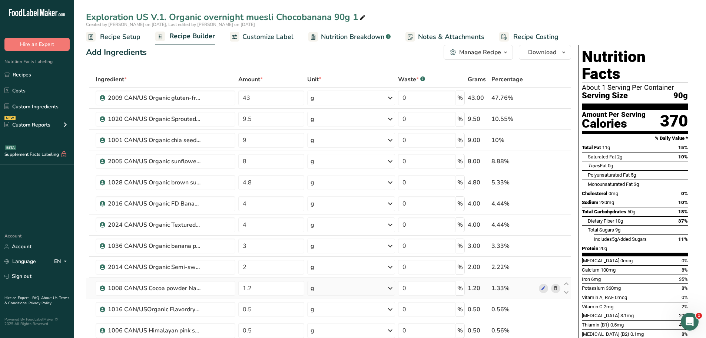
scroll to position [0, 0]
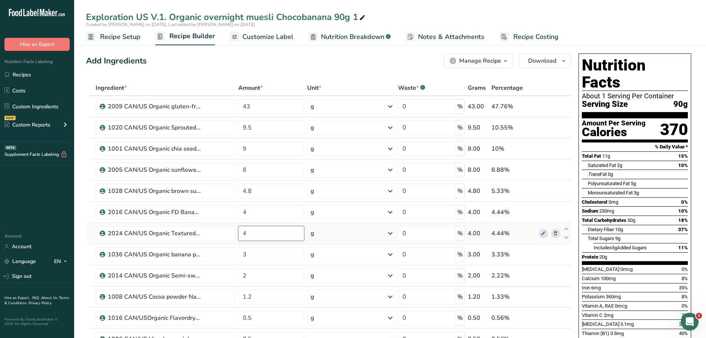
click at [246, 235] on input "4" at bounding box center [271, 233] width 66 height 15
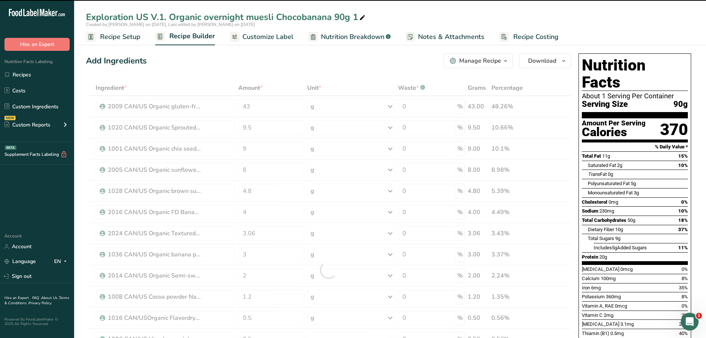
click at [304, 55] on div "Add Ingredients Manage Recipe Delete Recipe Duplicate Recipe Scale Recipe Save …" at bounding box center [328, 60] width 485 height 15
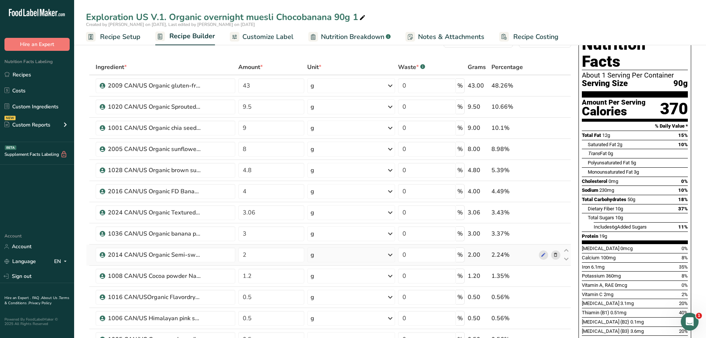
scroll to position [18, 0]
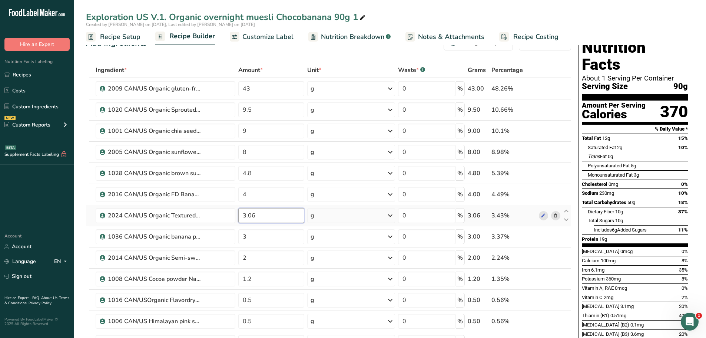
click at [252, 216] on input "3.06" at bounding box center [271, 215] width 66 height 15
type input "3.96"
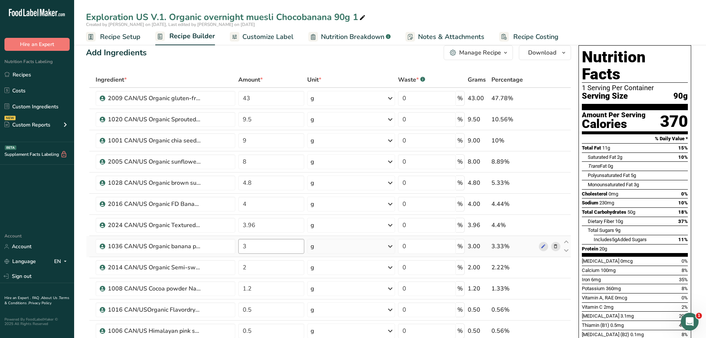
scroll to position [0, 0]
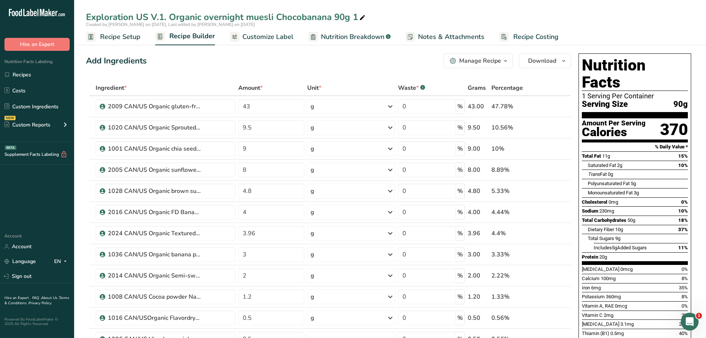
click at [345, 37] on span "Nutrition Breakdown" at bounding box center [352, 37] width 63 height 10
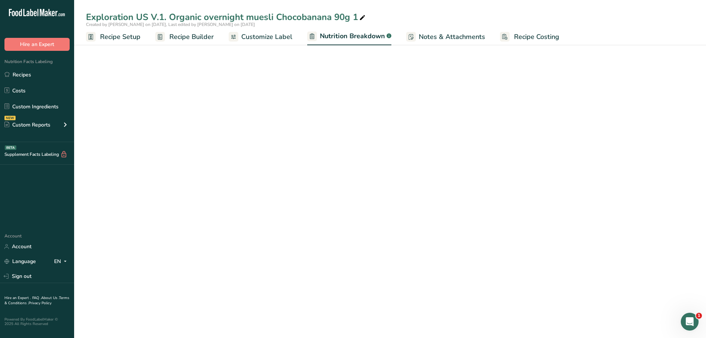
select select "Calories"
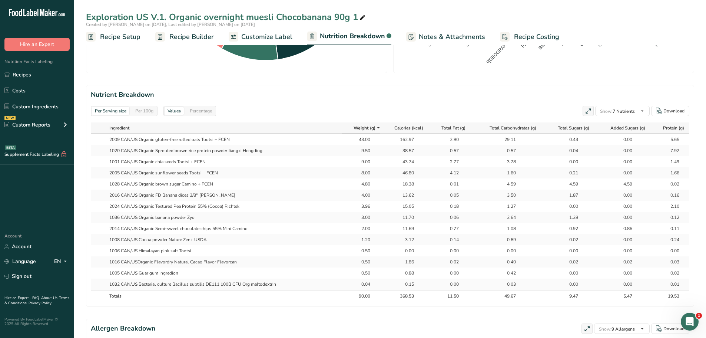
scroll to position [0, 1]
click at [127, 31] on link "Recipe Setup" at bounding box center [113, 37] width 54 height 17
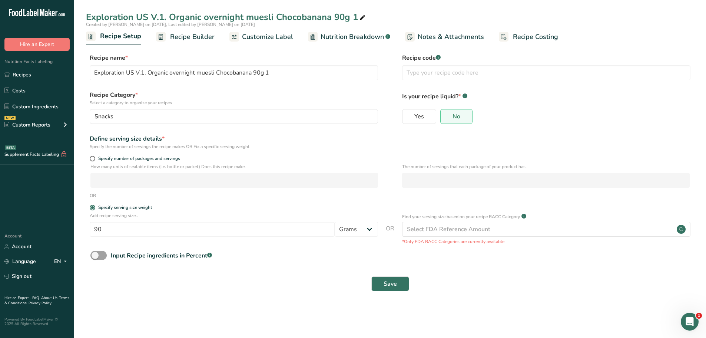
click at [196, 34] on span "Recipe Builder" at bounding box center [192, 37] width 44 height 10
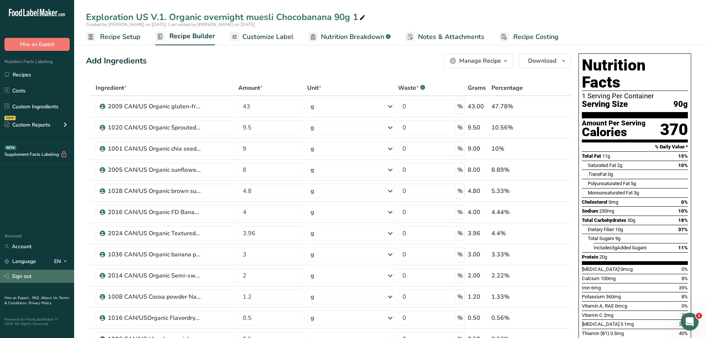
click at [37, 274] on link "Sign out" at bounding box center [37, 275] width 74 height 13
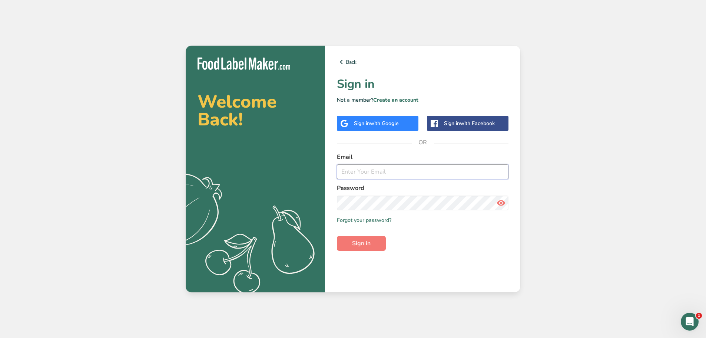
click at [354, 165] on input "email" at bounding box center [423, 171] width 172 height 15
type input "gabriela@liveholos.com"
click at [366, 242] on span "Sign in" at bounding box center [361, 243] width 19 height 9
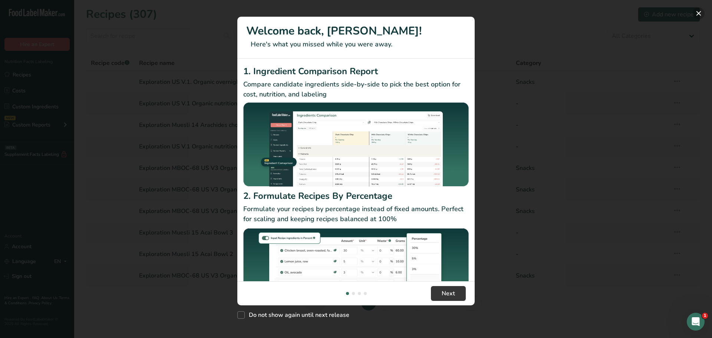
click at [699, 16] on button "New Features" at bounding box center [698, 13] width 12 height 12
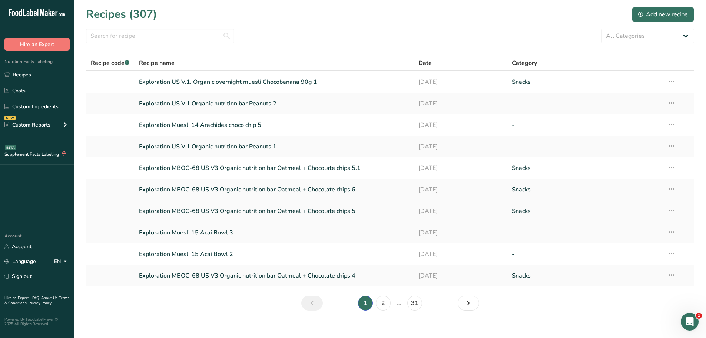
click at [312, 207] on link "Exploration MBOC-68 US V3 Organic nutrition bar Oatmeal + Chocolate chips 5" at bounding box center [274, 211] width 271 height 16
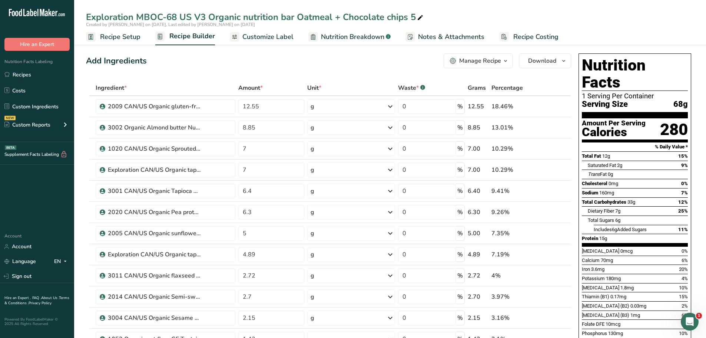
click at [507, 60] on icon "button" at bounding box center [506, 60] width 6 height 9
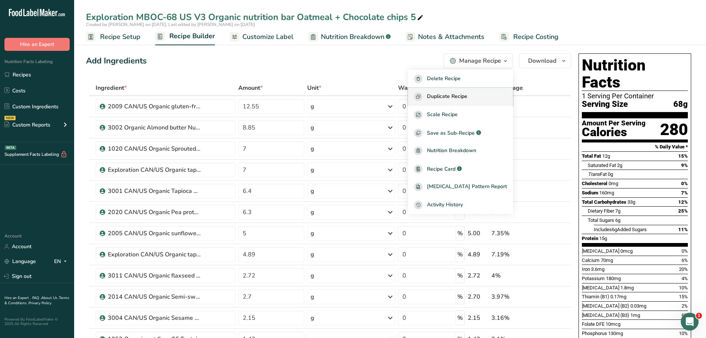
click at [467, 97] on span "Duplicate Recipe" at bounding box center [447, 96] width 40 height 9
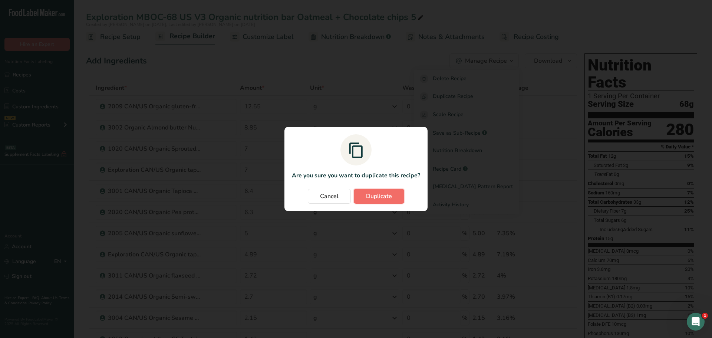
click at [375, 191] on button "Duplicate" at bounding box center [379, 196] width 50 height 15
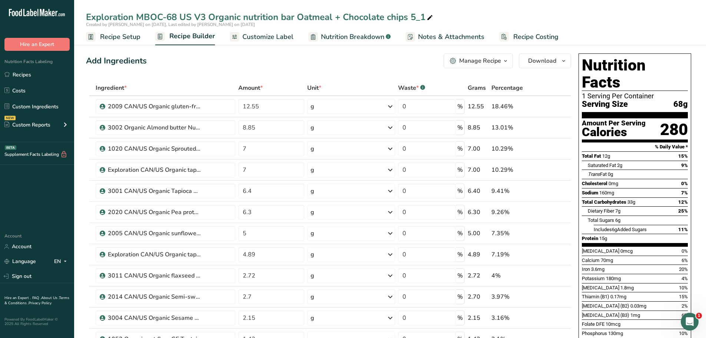
click at [424, 17] on div "Exploration MBOC-68 US V3 Organic nutrition bar Oatmeal + Chocolate chips 5_1" at bounding box center [260, 16] width 348 height 13
type input "Exploration MBOC-68 US V3 Organic nutrition bar Oatmeal + Chocolate chips 7"
click at [309, 58] on div "Add Ingredients Manage Recipe Delete Recipe Duplicate Recipe Scale Recipe Save …" at bounding box center [328, 60] width 485 height 15
click at [247, 170] on input "7" at bounding box center [271, 169] width 66 height 15
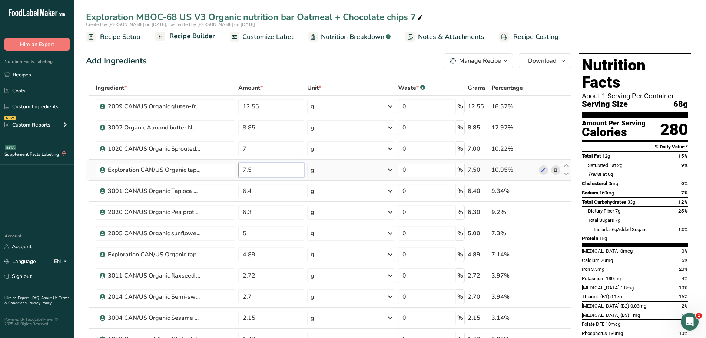
click at [253, 171] on input "7.5" at bounding box center [271, 169] width 66 height 15
type input "7"
type input "8"
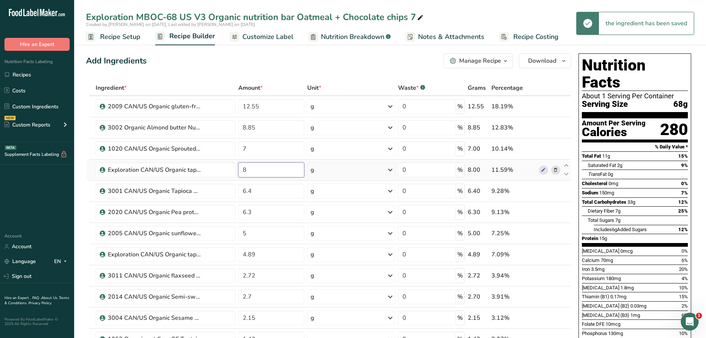
click at [245, 170] on input "8" at bounding box center [271, 169] width 66 height 15
type input "7.5"
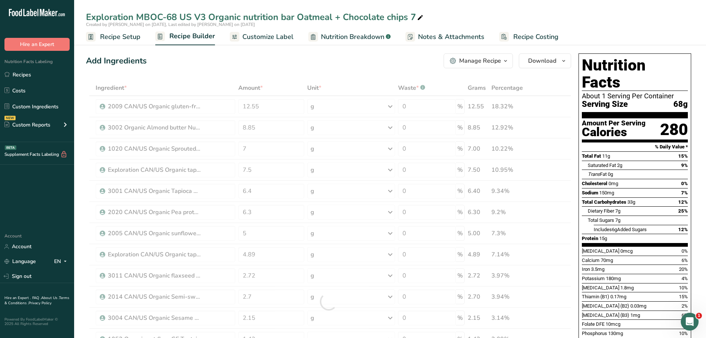
click at [212, 64] on div "Add Ingredients Manage Recipe Delete Recipe Duplicate Recipe Scale Recipe Save …" at bounding box center [328, 60] width 485 height 15
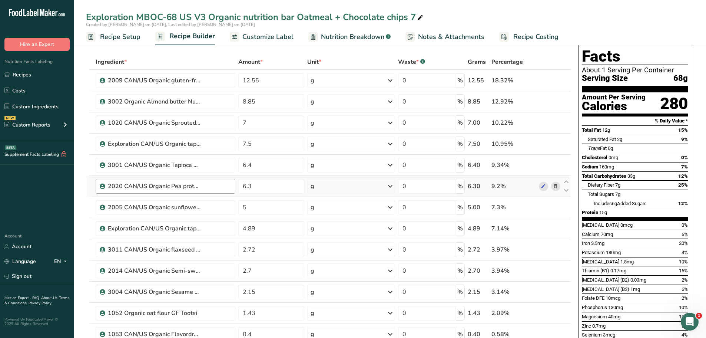
scroll to position [24, 0]
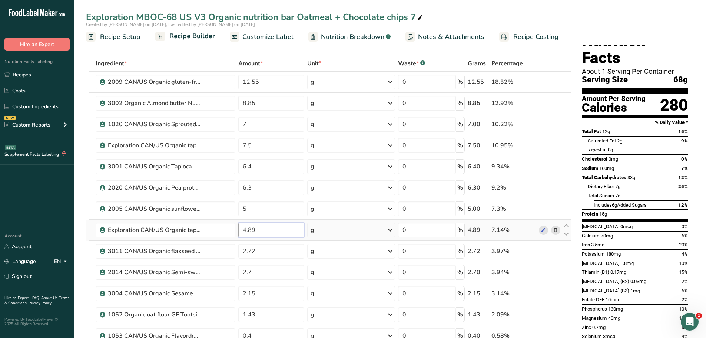
click at [251, 229] on input "4.89" at bounding box center [271, 229] width 66 height 15
type input "4.39"
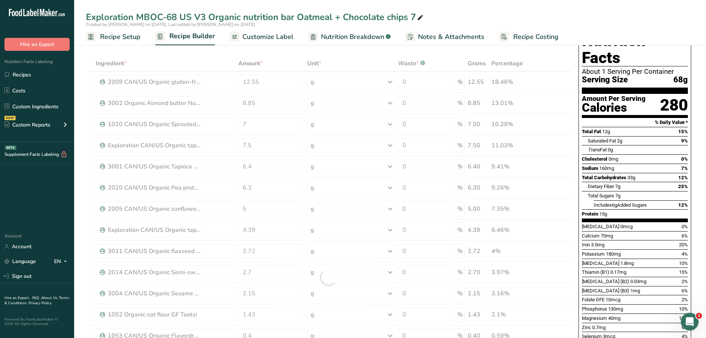
click at [216, 57] on div "Ingredient * Amount * Unit * Waste * .a-a{fill:#347362;}.b-a{fill:#fff;} Grams …" at bounding box center [328, 277] width 485 height 443
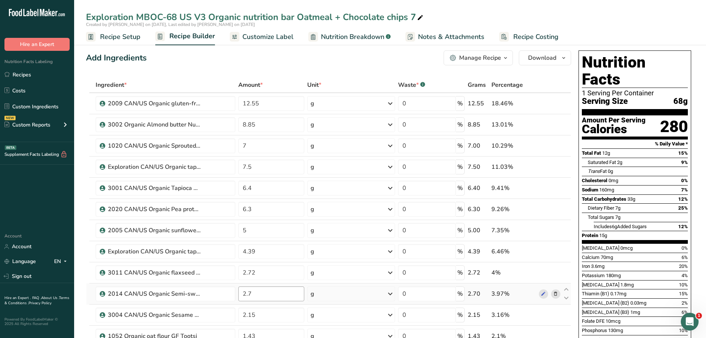
scroll to position [0, 0]
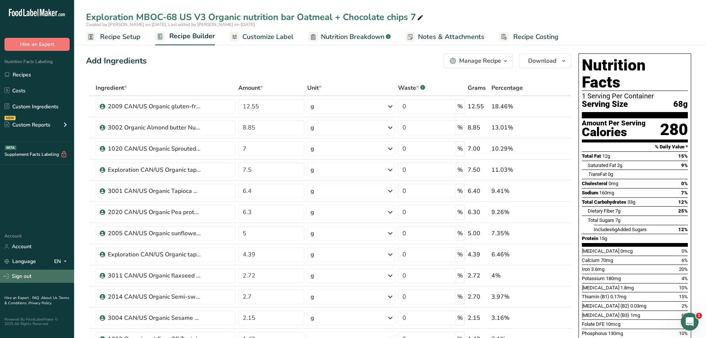
click at [21, 278] on link "Sign out" at bounding box center [37, 275] width 74 height 13
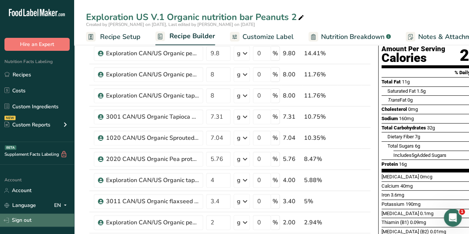
click at [24, 219] on link "Sign out" at bounding box center [37, 219] width 74 height 13
